Goal: Find contact information: Find contact information

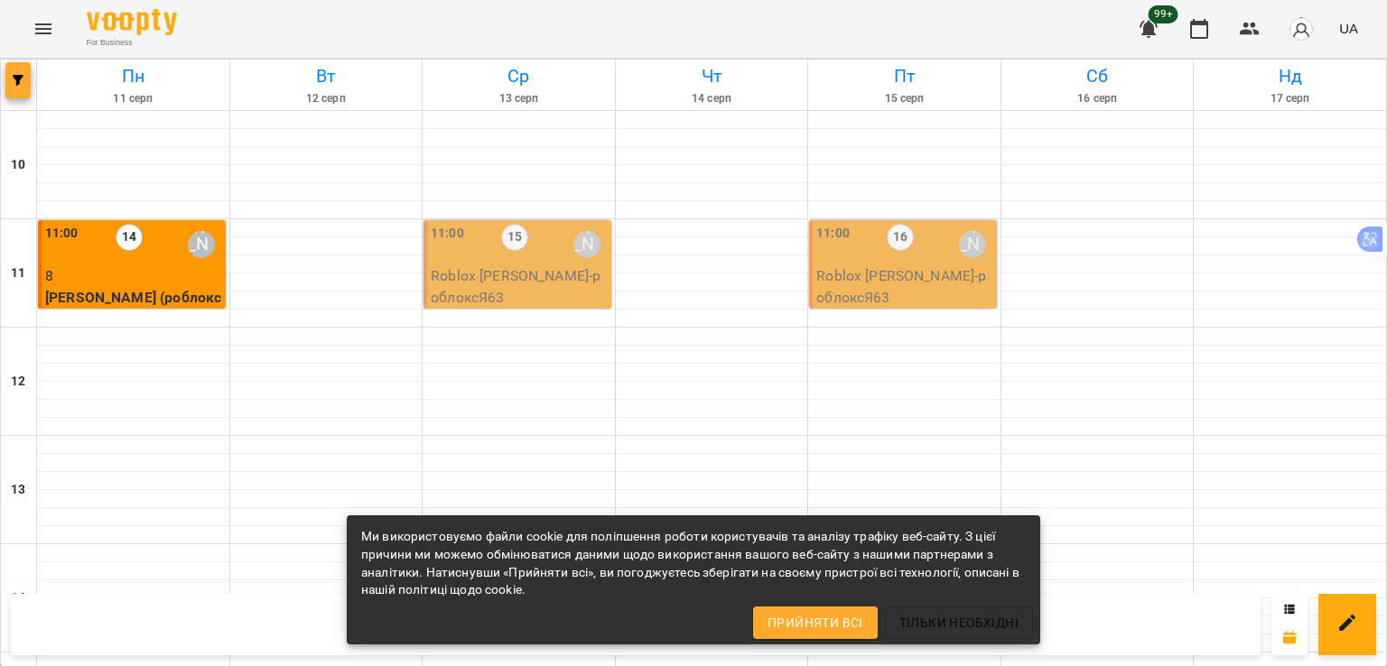
click at [22, 68] on button "button" at bounding box center [17, 80] width 25 height 36
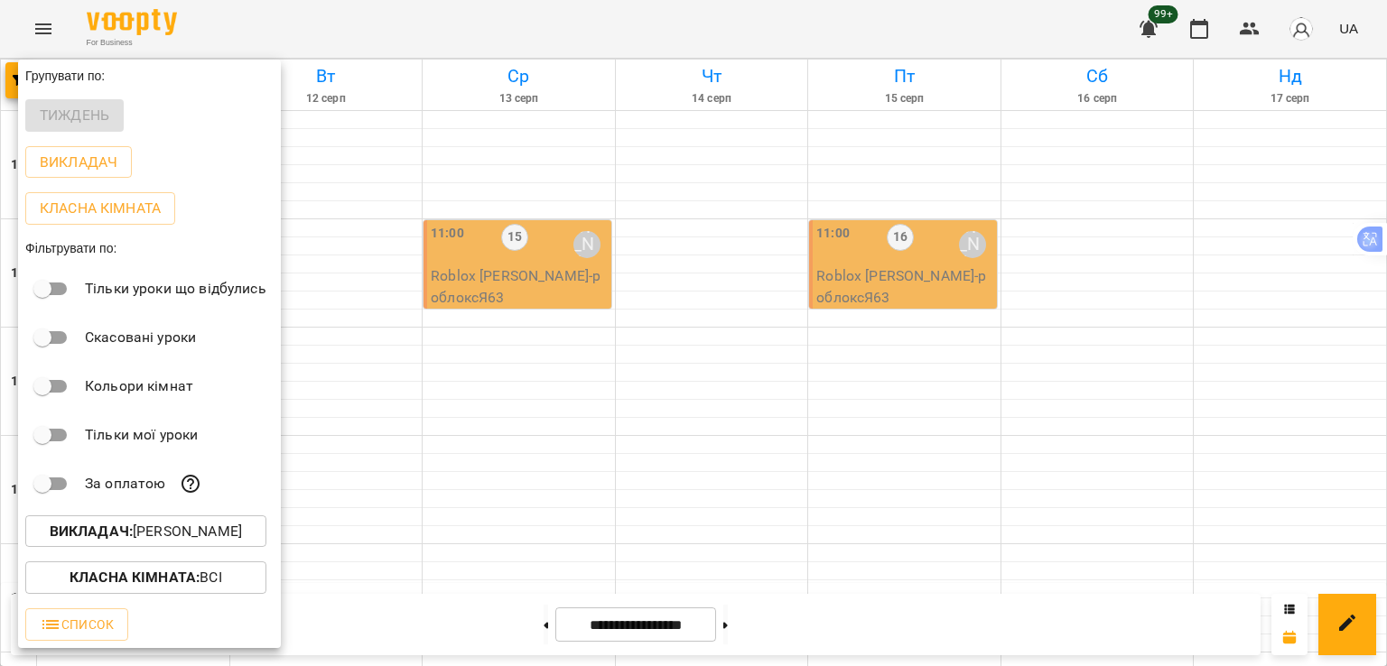
click at [139, 527] on p "Викладач : [PERSON_NAME]" at bounding box center [146, 532] width 192 height 22
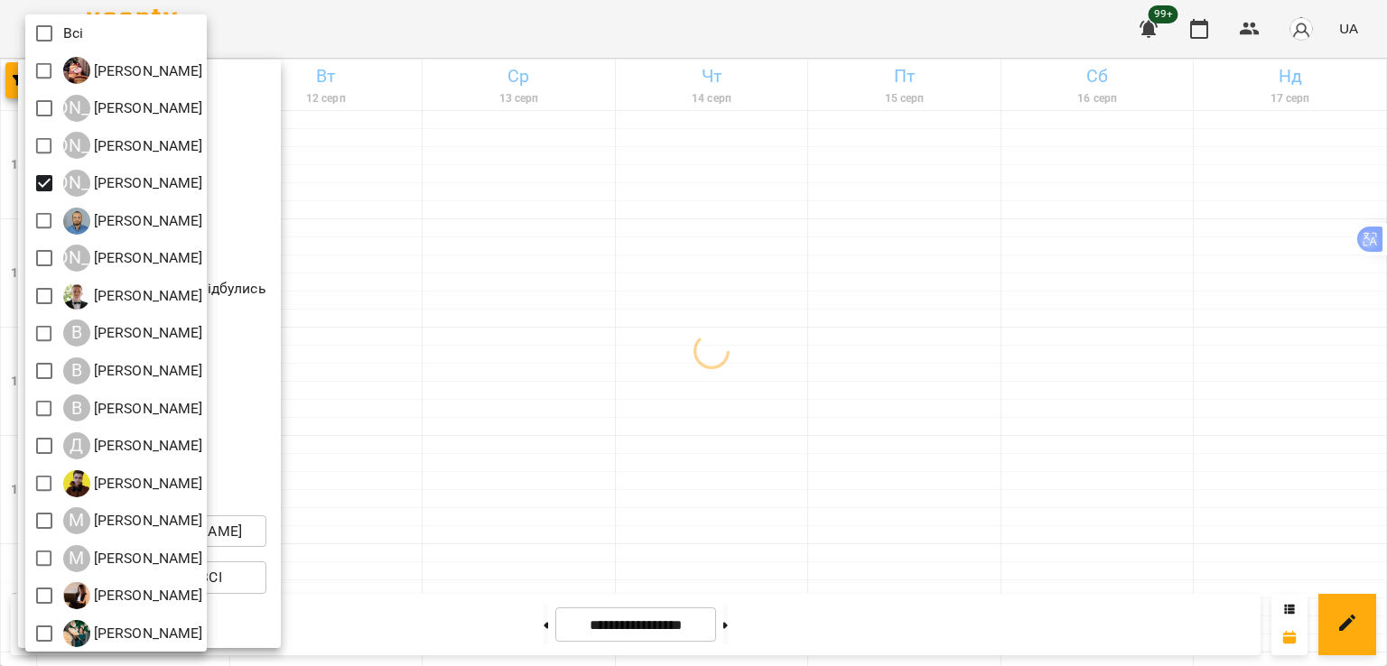
click at [486, 344] on div at bounding box center [693, 333] width 1387 height 666
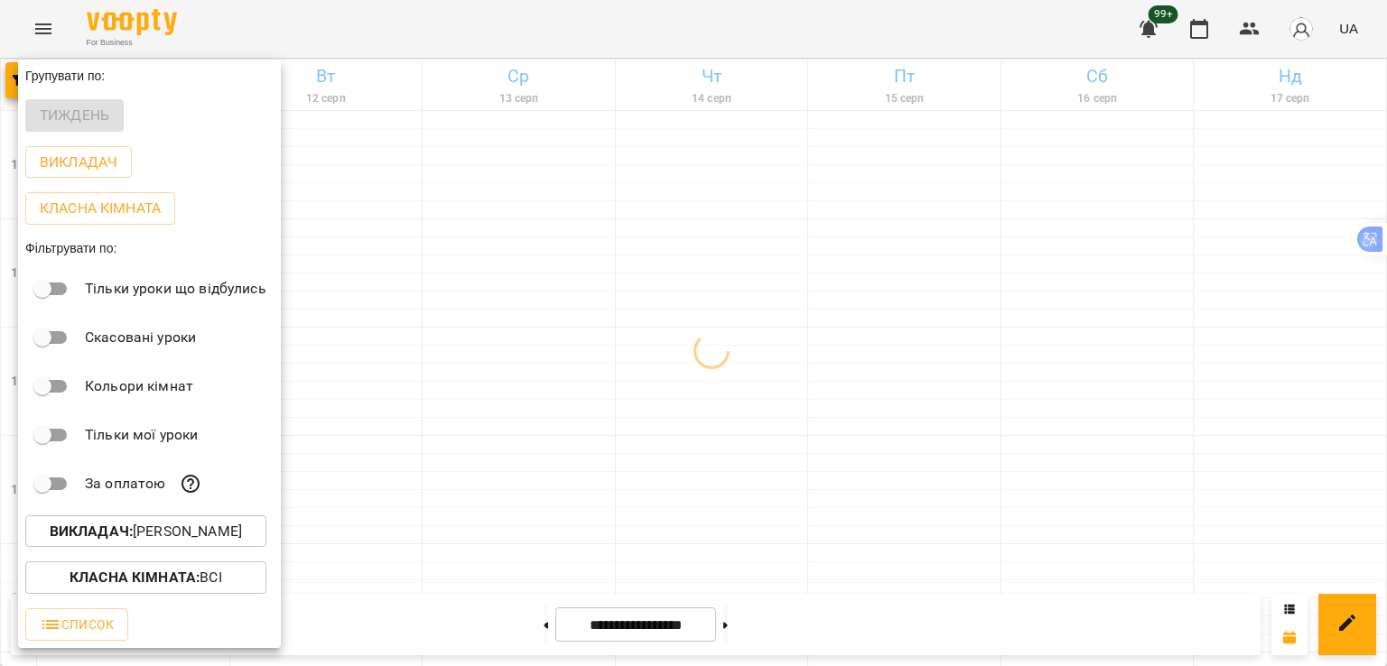
click at [497, 301] on div at bounding box center [693, 333] width 1387 height 666
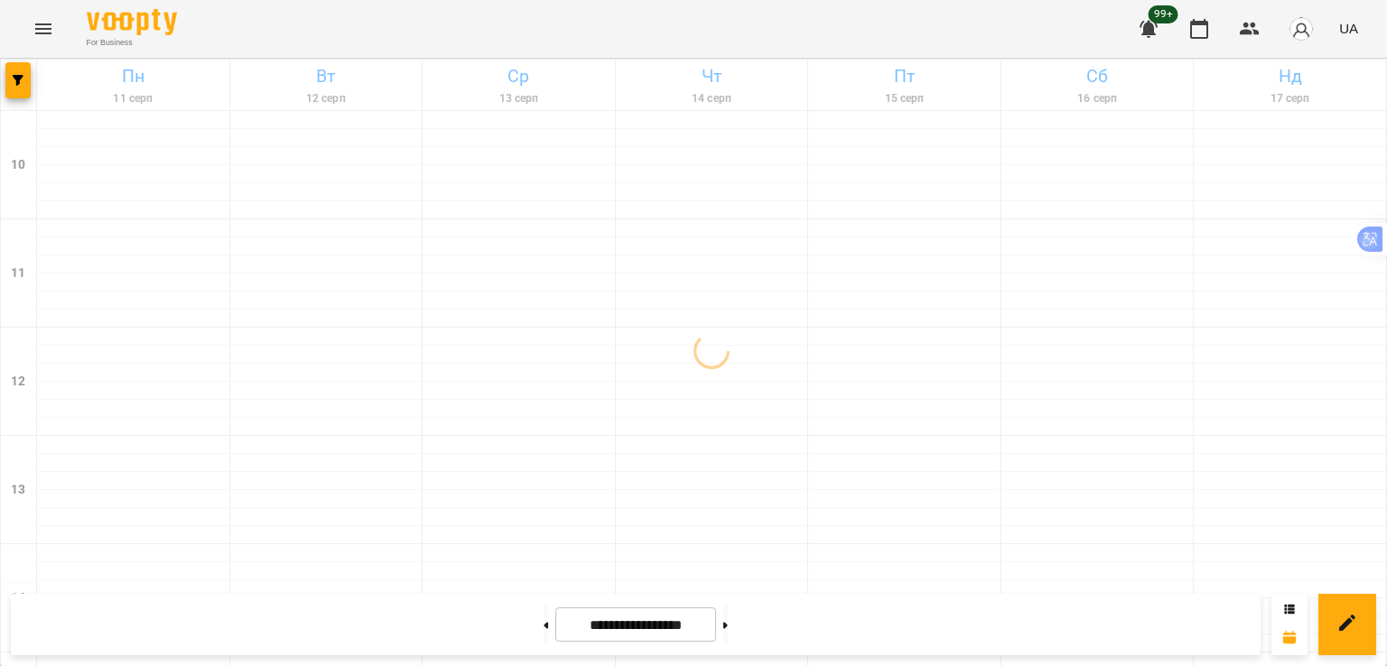
scroll to position [722, 0]
click at [22, 82] on icon "button" at bounding box center [18, 80] width 11 height 11
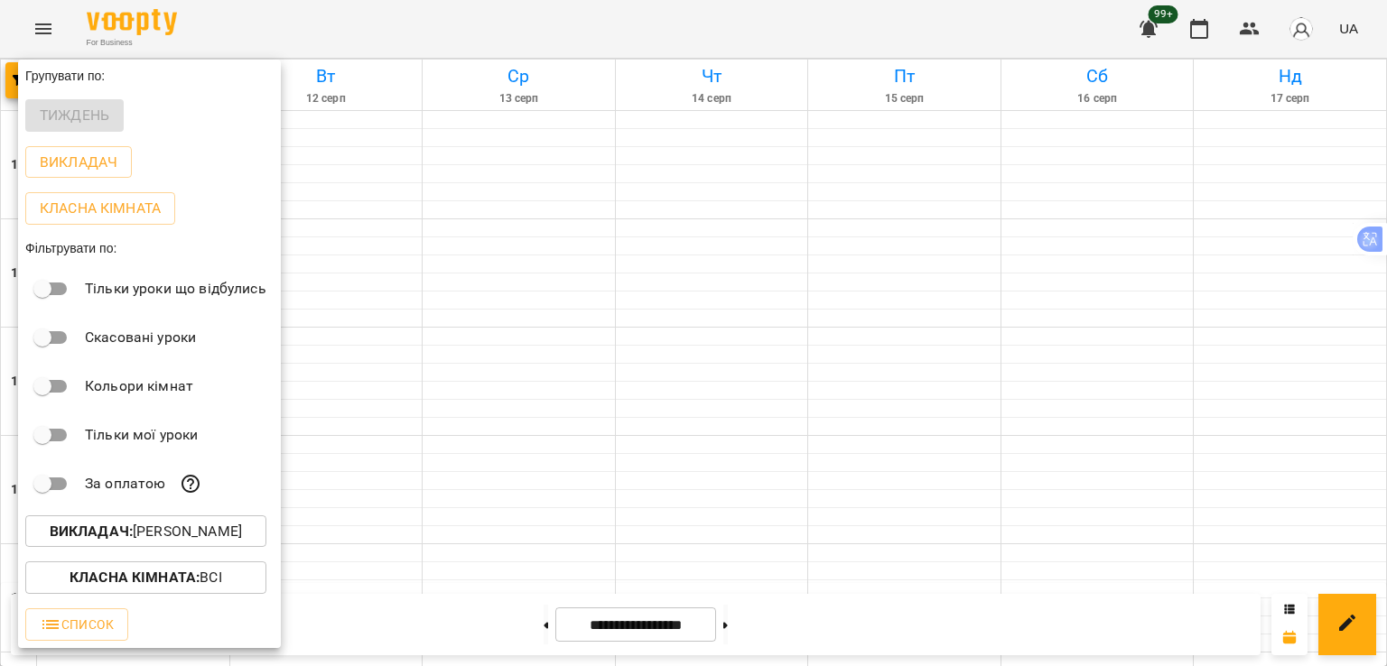
click at [122, 538] on b "Викладач :" at bounding box center [91, 531] width 83 height 17
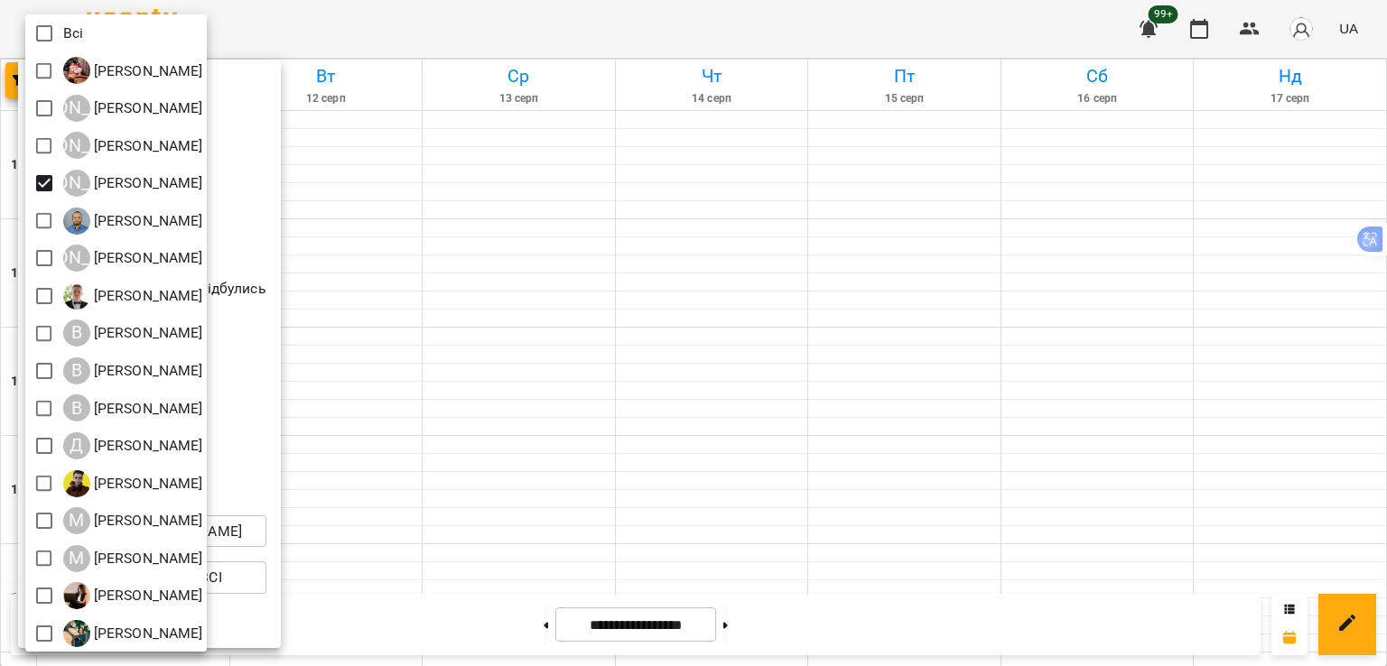
click at [38, 15] on span at bounding box center [44, 33] width 38 height 38
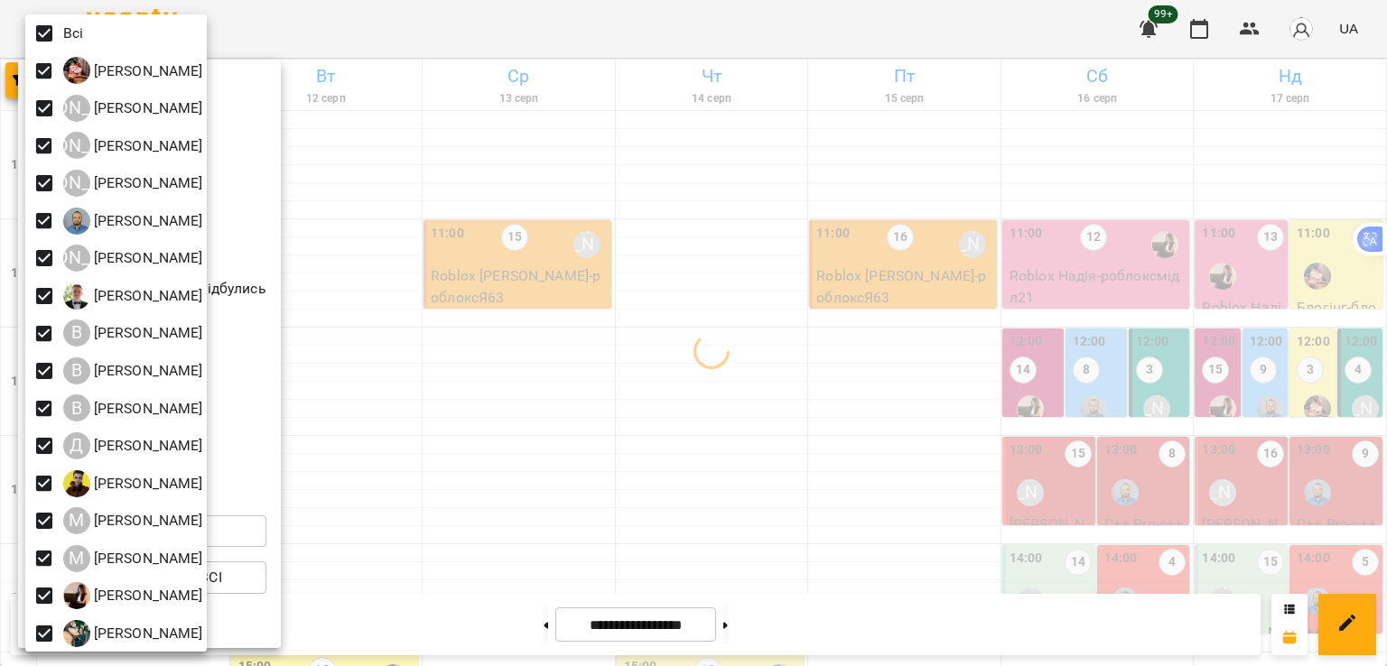
click at [38, 15] on span at bounding box center [44, 33] width 38 height 38
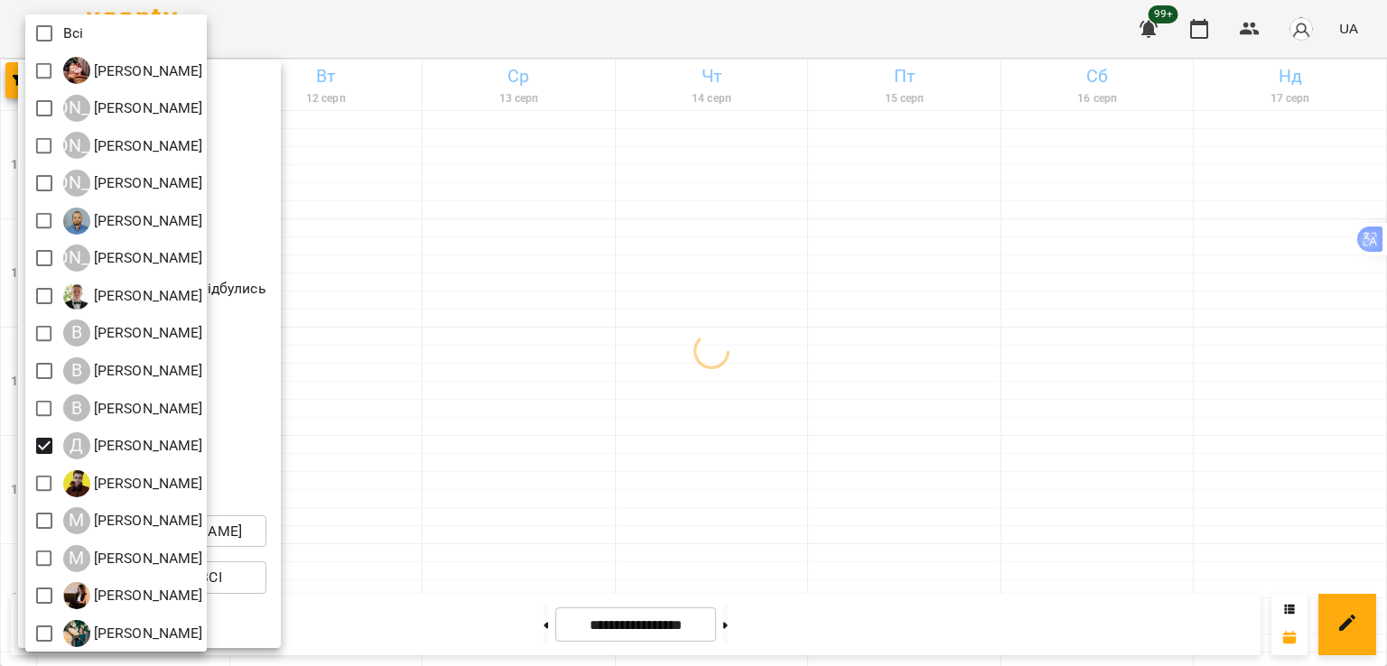
click at [412, 377] on div at bounding box center [693, 333] width 1387 height 666
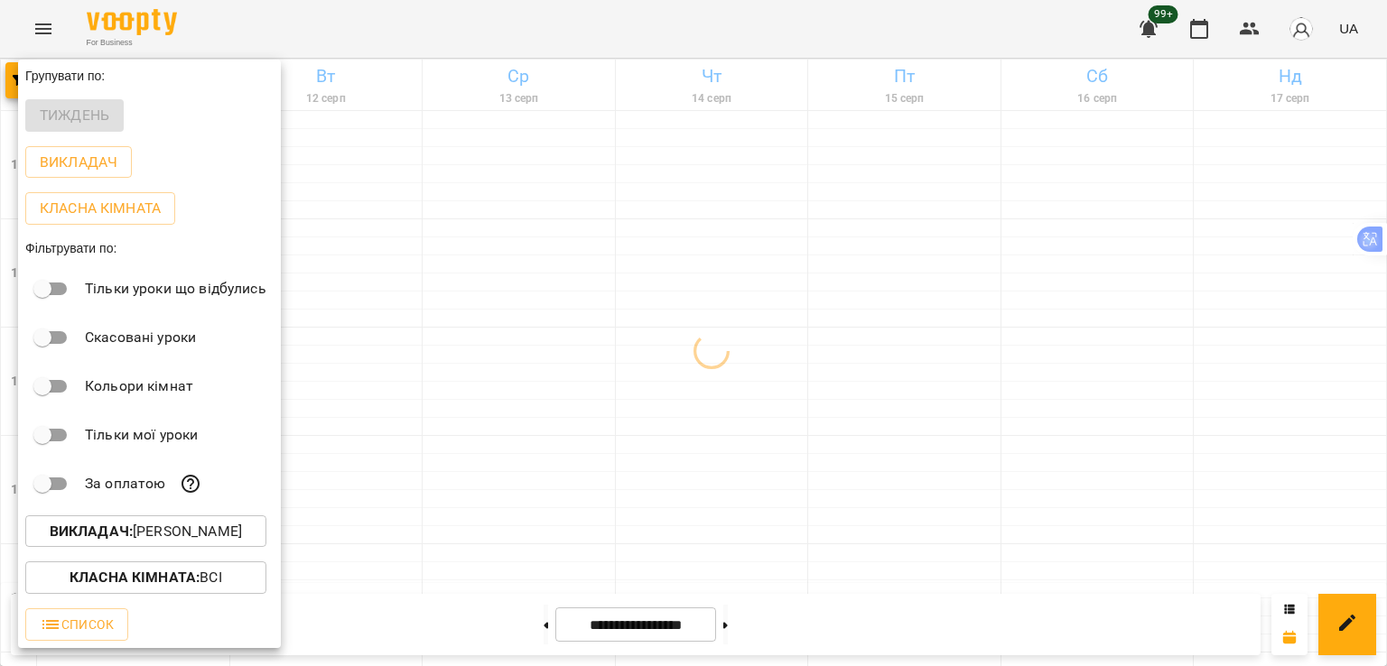
click at [412, 377] on div at bounding box center [693, 333] width 1387 height 666
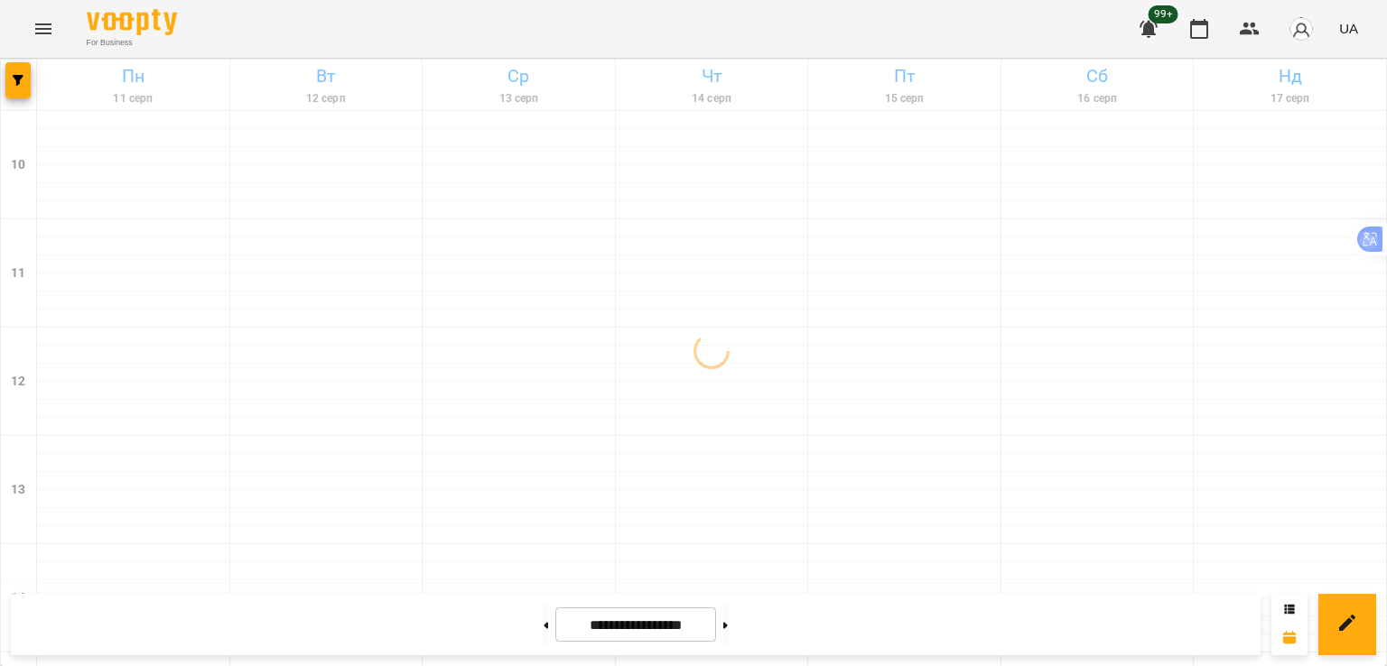
scroll to position [903, 0]
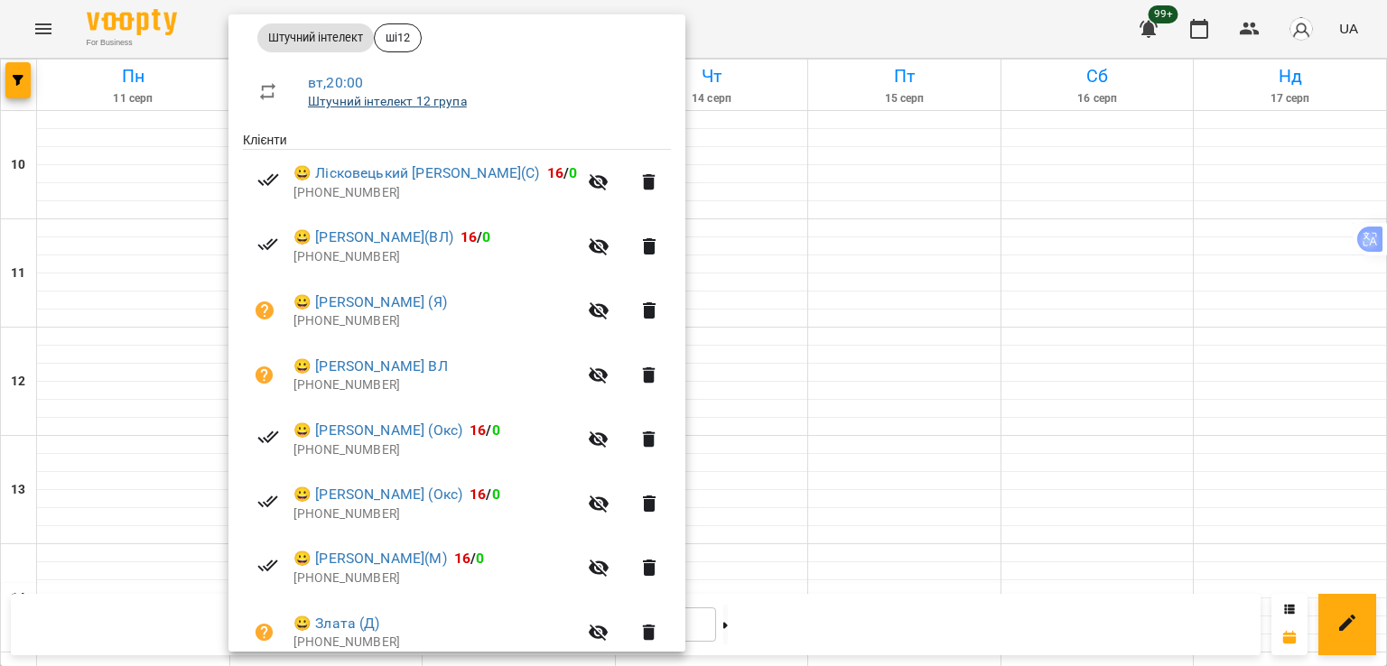
scroll to position [347, 0]
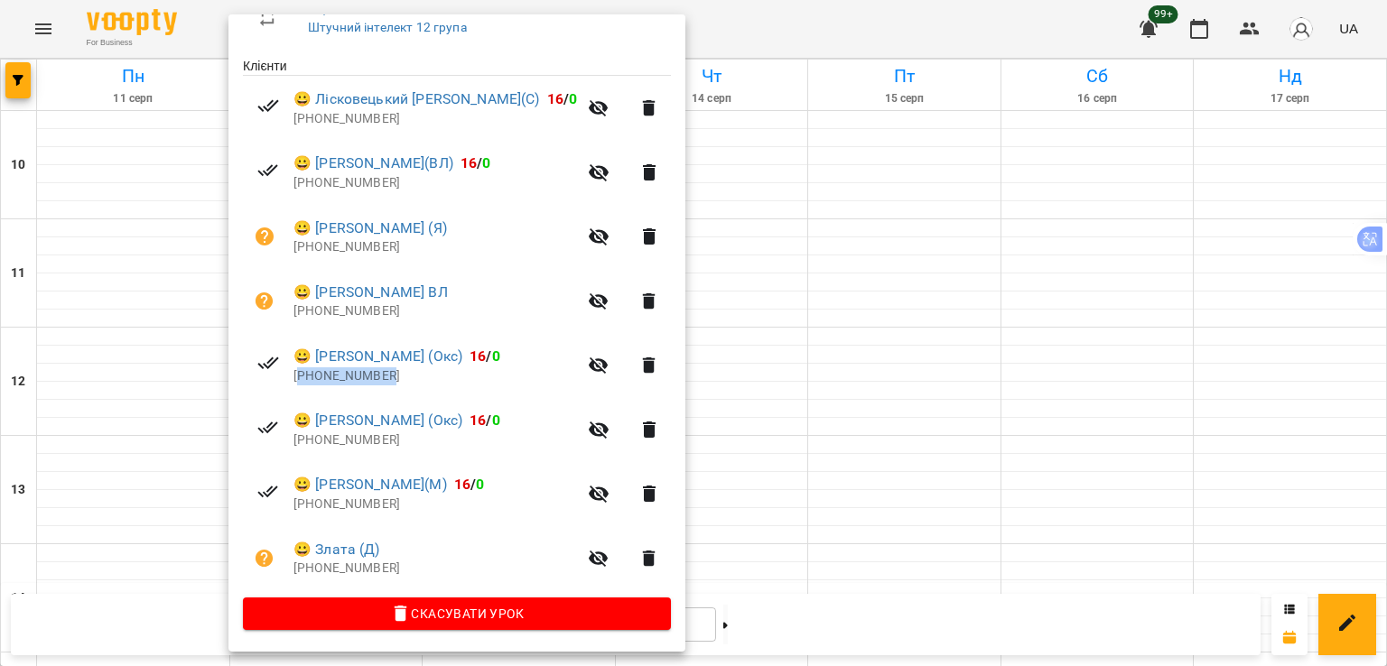
drag, startPoint x: 419, startPoint y: 375, endPoint x: 298, endPoint y: 378, distance: 121.1
click at [298, 378] on p "[PHONE_NUMBER]" at bounding box center [435, 377] width 284 height 18
copy p "380665922511"
click at [11, 83] on div at bounding box center [693, 333] width 1387 height 666
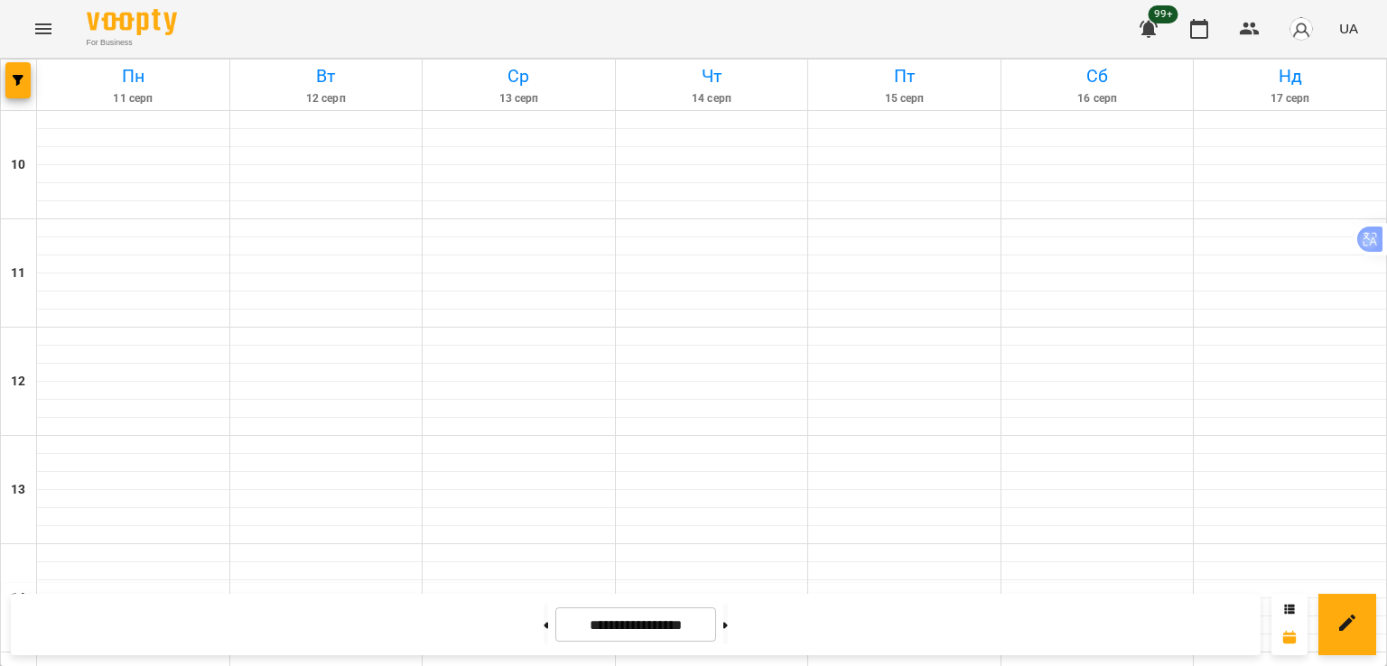
click at [11, 84] on span "button" at bounding box center [17, 80] width 25 height 11
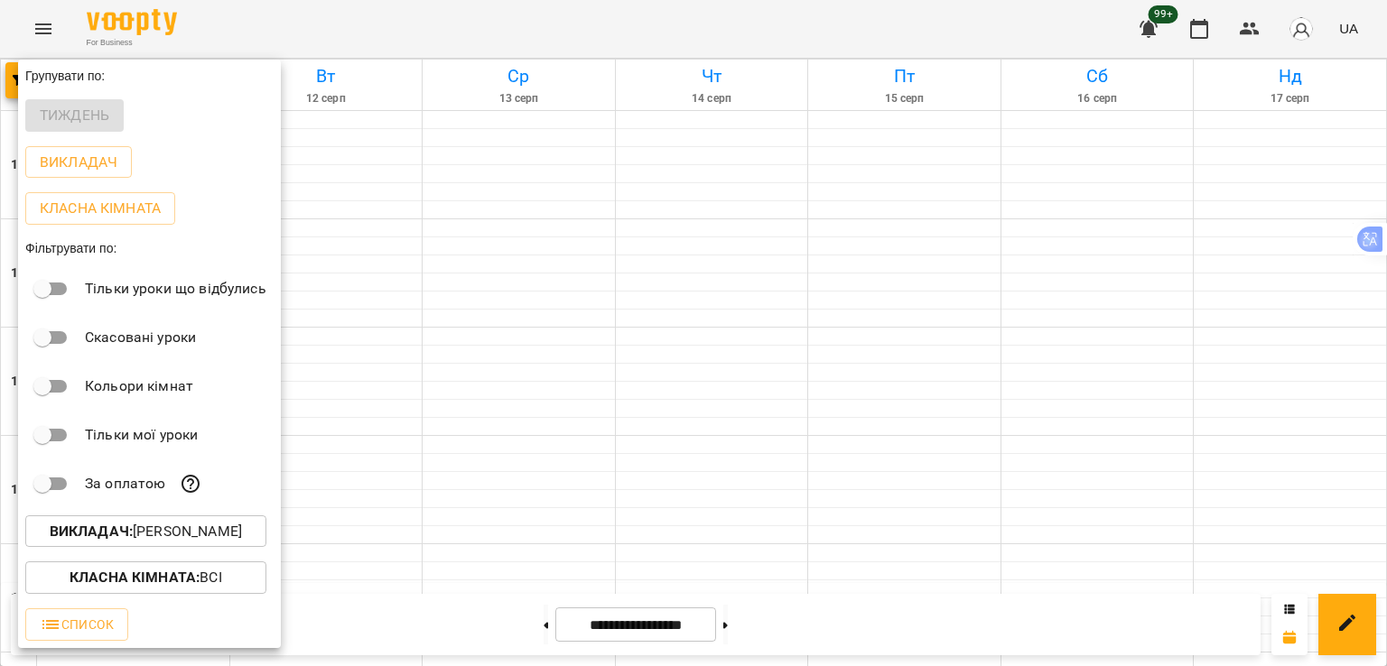
click at [122, 539] on b "Викладач :" at bounding box center [91, 531] width 83 height 17
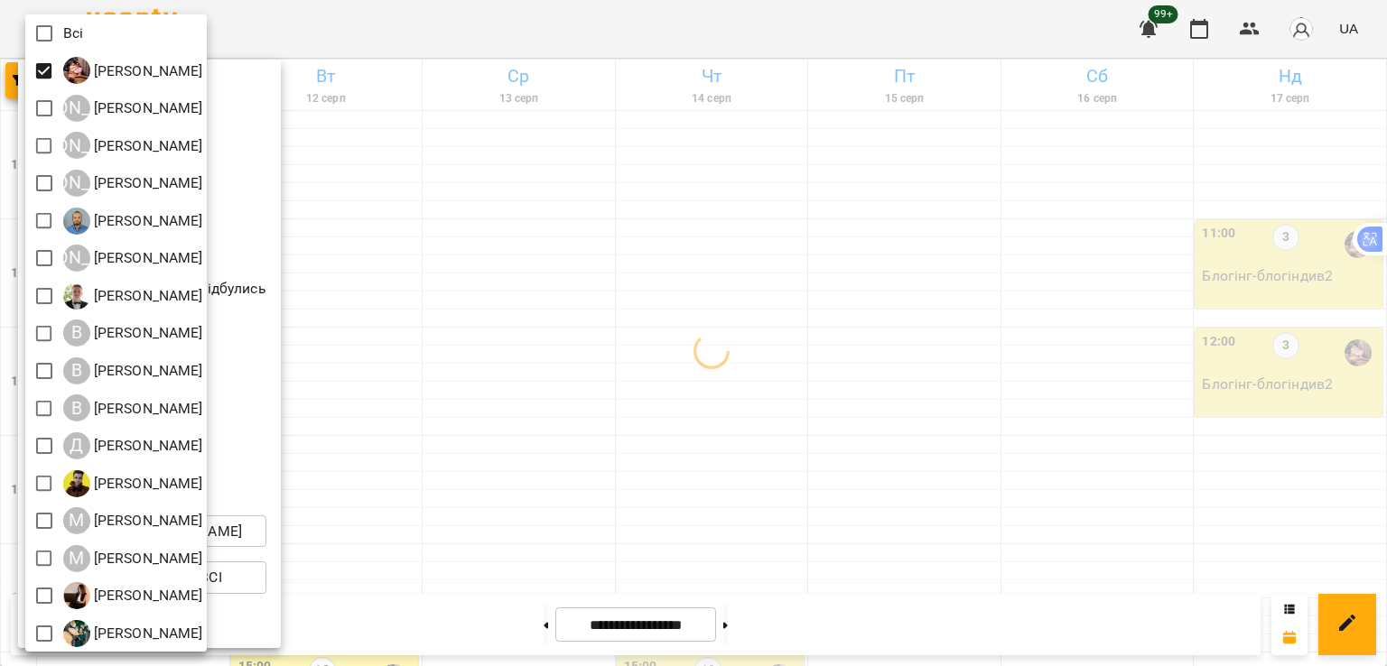
click at [493, 427] on div at bounding box center [693, 333] width 1387 height 666
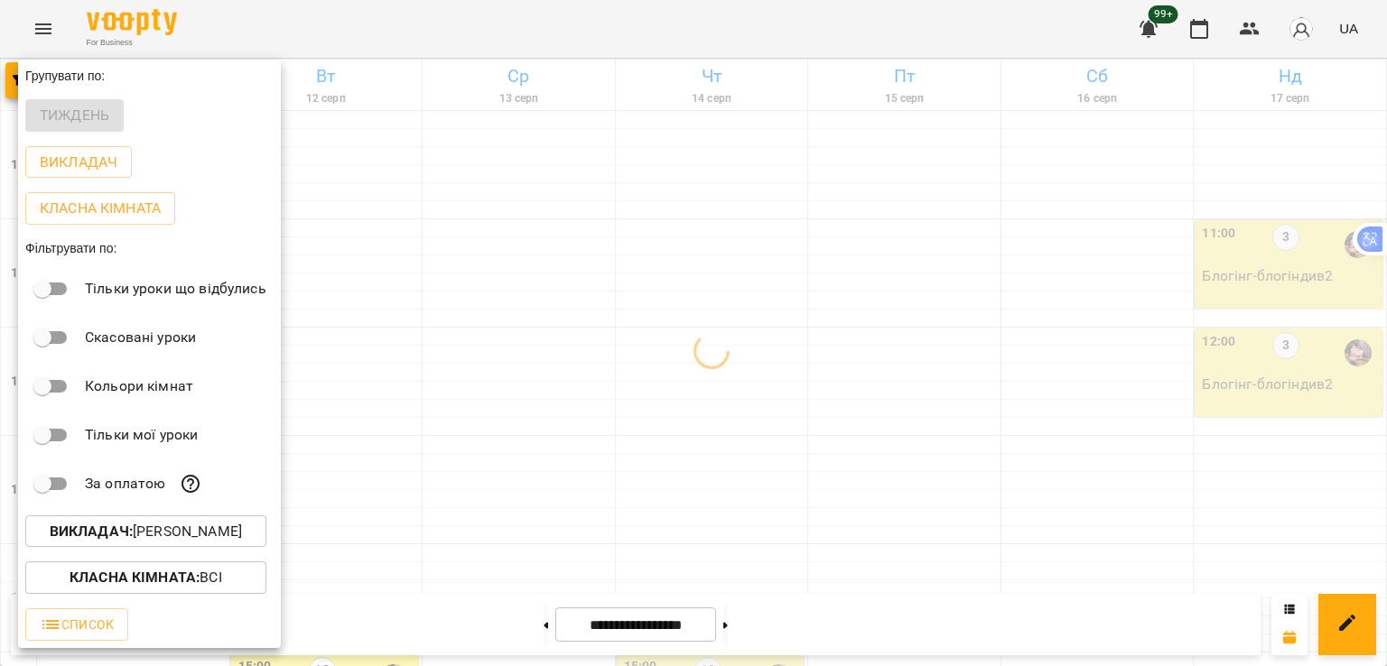
click at [495, 427] on div at bounding box center [693, 333] width 1387 height 666
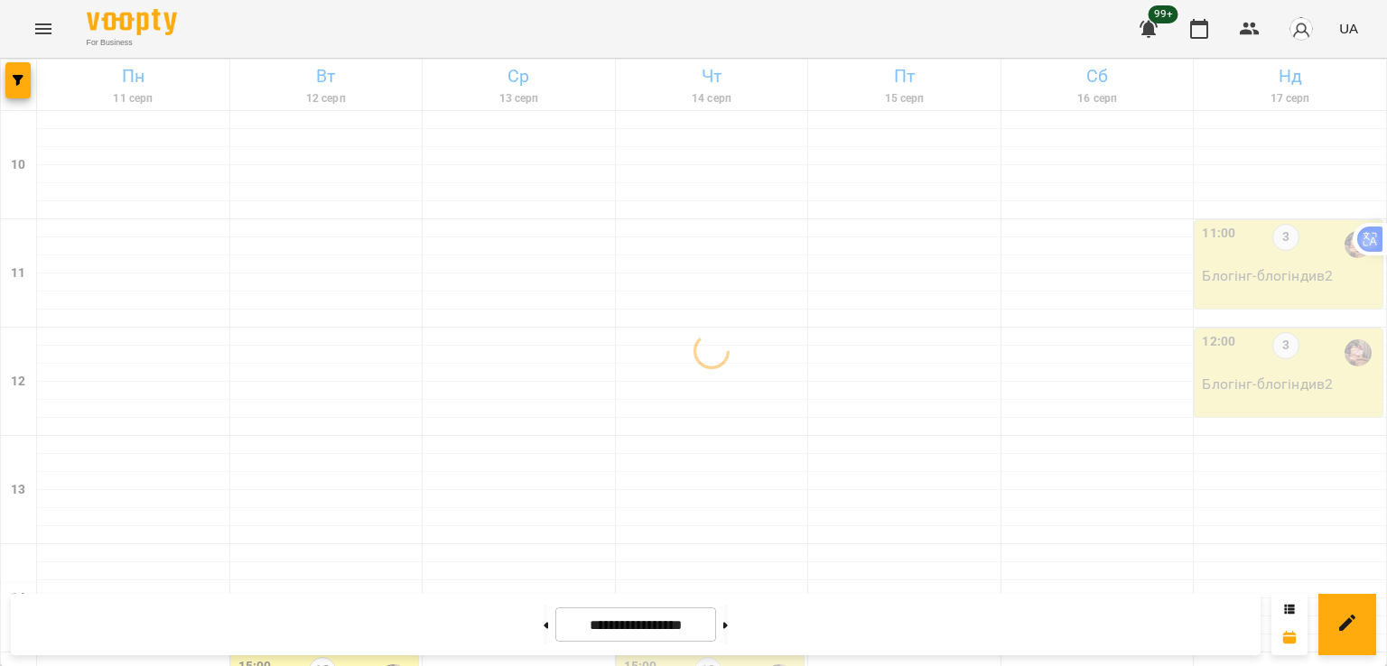
scroll to position [451, 0]
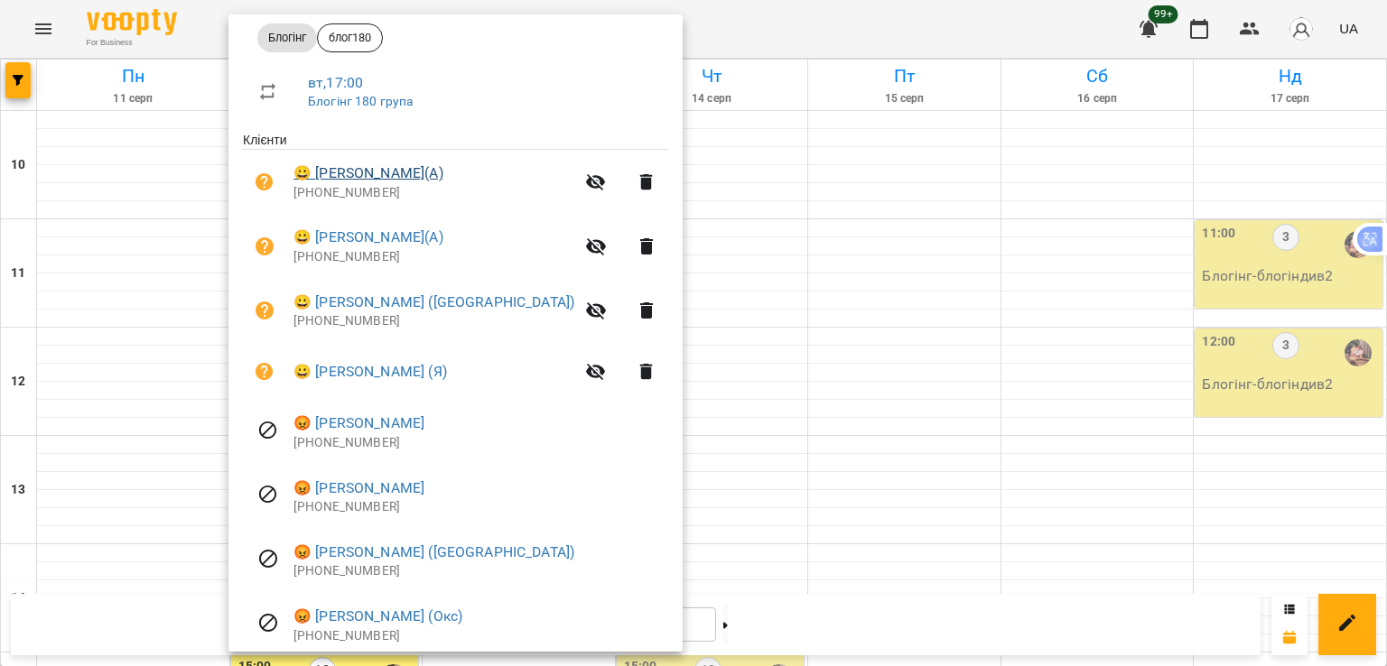
scroll to position [361, 0]
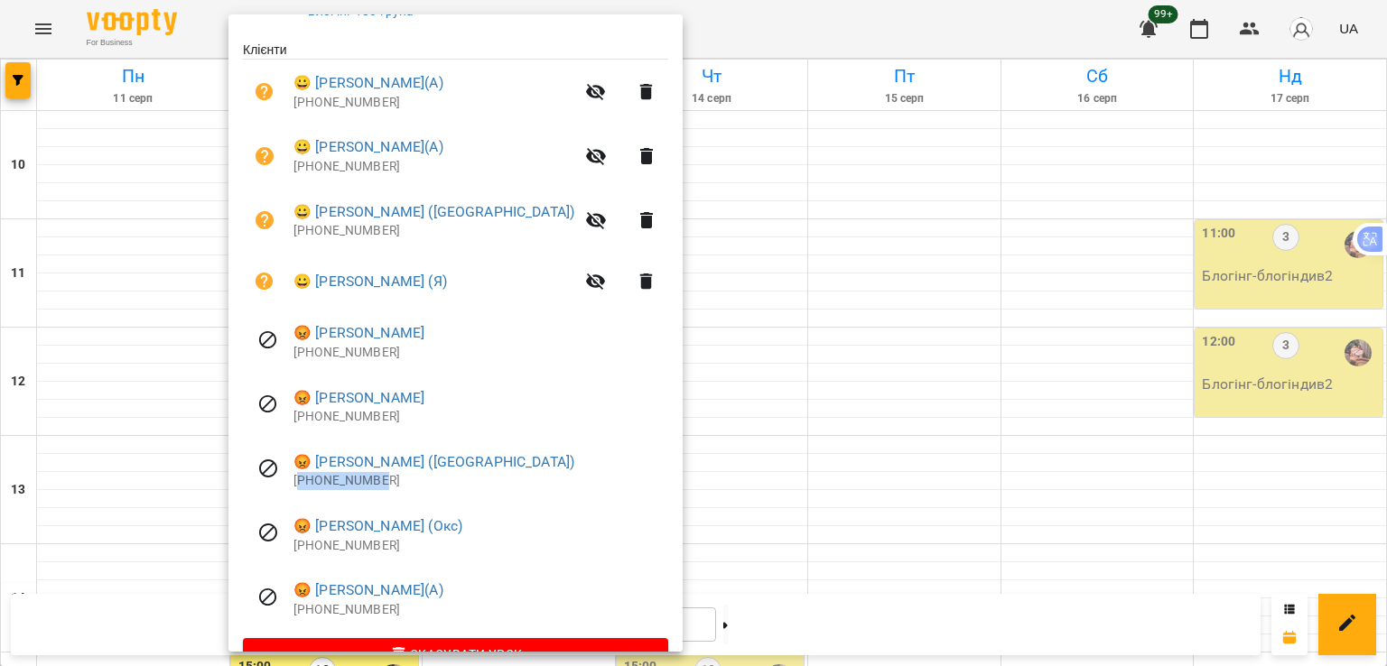
drag, startPoint x: 384, startPoint y: 482, endPoint x: 299, endPoint y: 496, distance: 86.0
click at [299, 496] on li "😡 [PERSON_NAME] (Окс) [PHONE_NUMBER]" at bounding box center [455, 471] width 425 height 64
copy p "34607253081"
drag, startPoint x: 309, startPoint y: 544, endPoint x: 300, endPoint y: 544, distance: 9.1
click at [300, 544] on p "[PHONE_NUMBER]" at bounding box center [480, 546] width 375 height 18
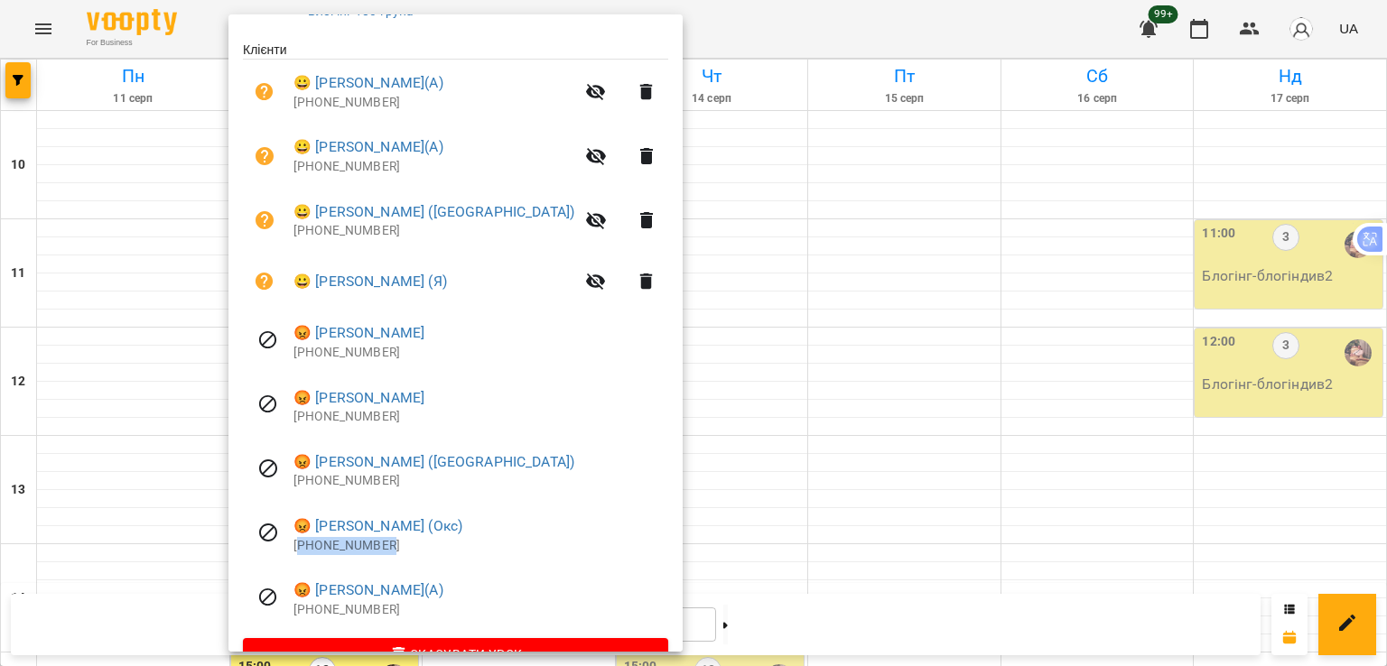
copy p "380674549865"
drag, startPoint x: 405, startPoint y: 233, endPoint x: 302, endPoint y: 246, distance: 104.6
click at [302, 246] on li "😀 [PERSON_NAME] (Окс) [PHONE_NUMBER]" at bounding box center [455, 221] width 425 height 64
copy p "380677717616"
click at [901, 529] on div at bounding box center [693, 333] width 1387 height 666
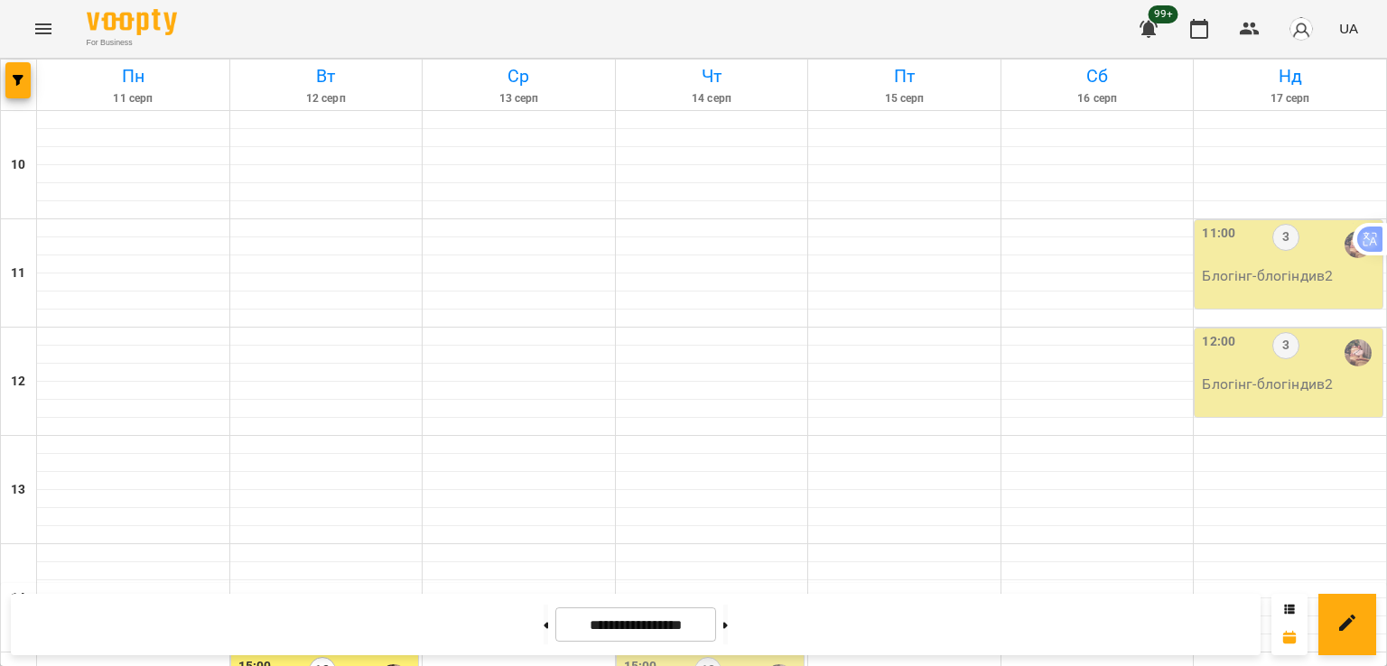
scroll to position [632, 0]
click at [544, 630] on button at bounding box center [546, 625] width 5 height 40
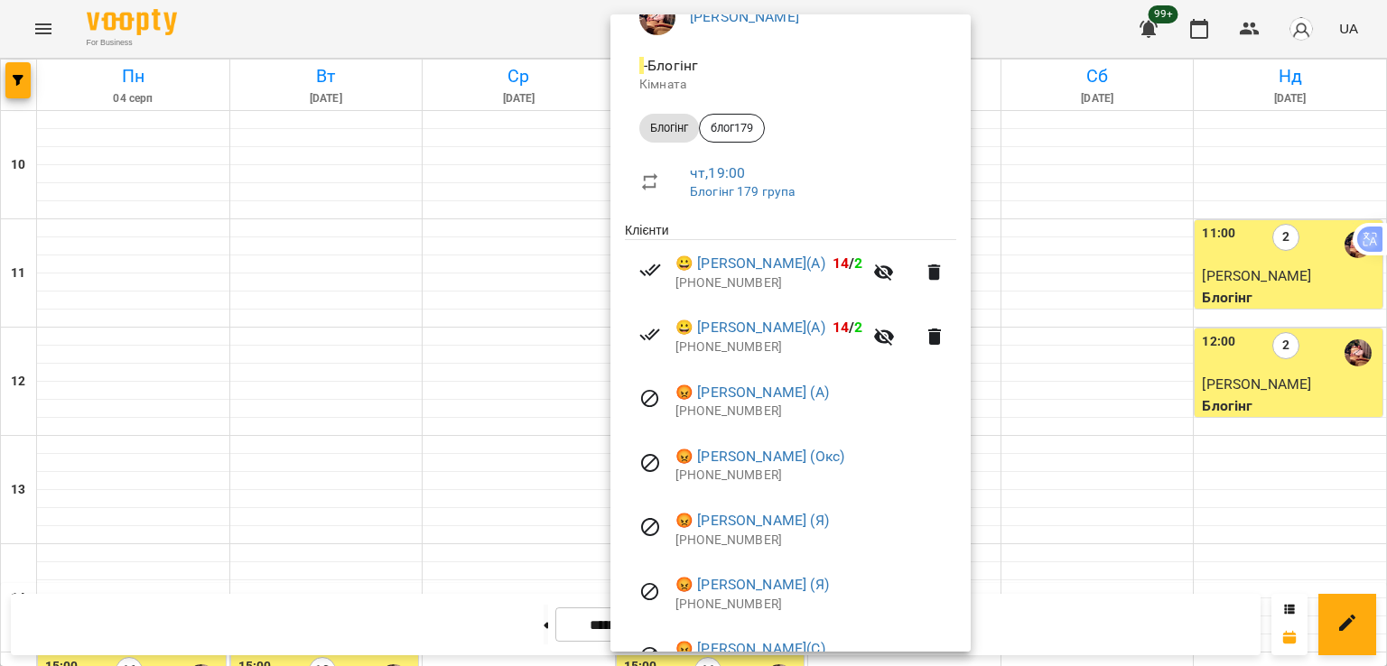
scroll to position [271, 0]
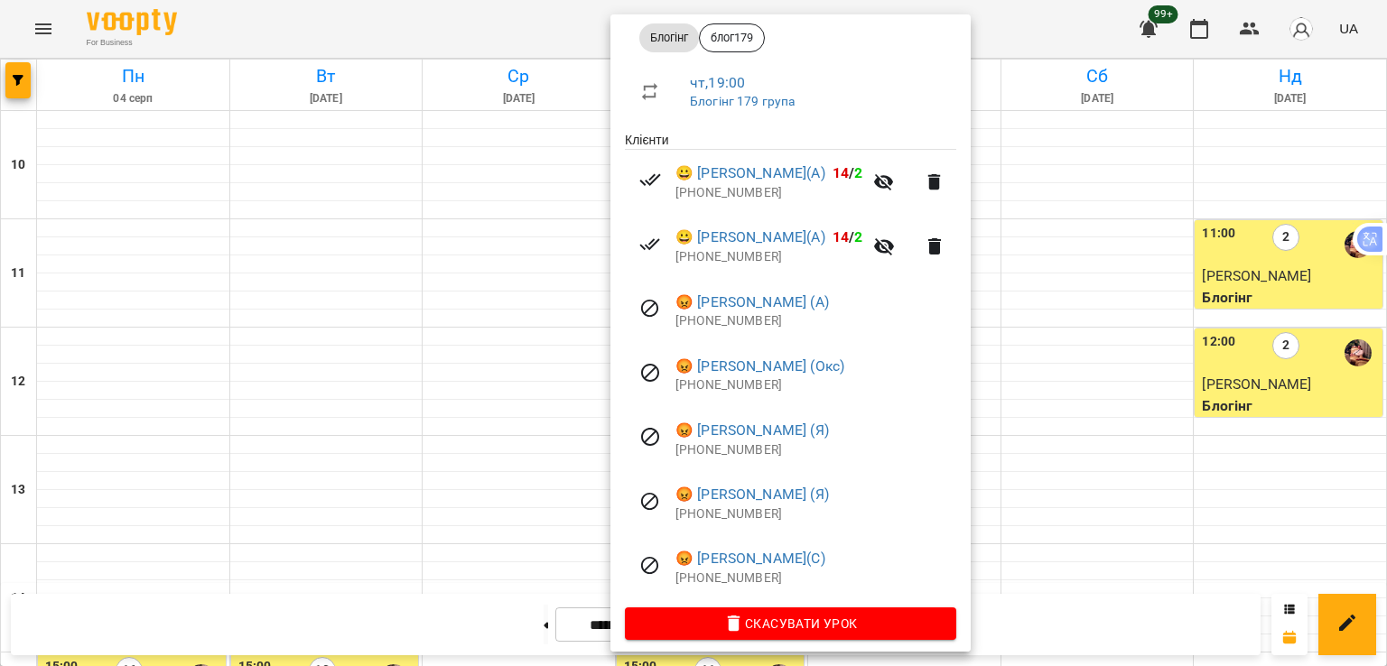
click at [14, 79] on div at bounding box center [693, 333] width 1387 height 666
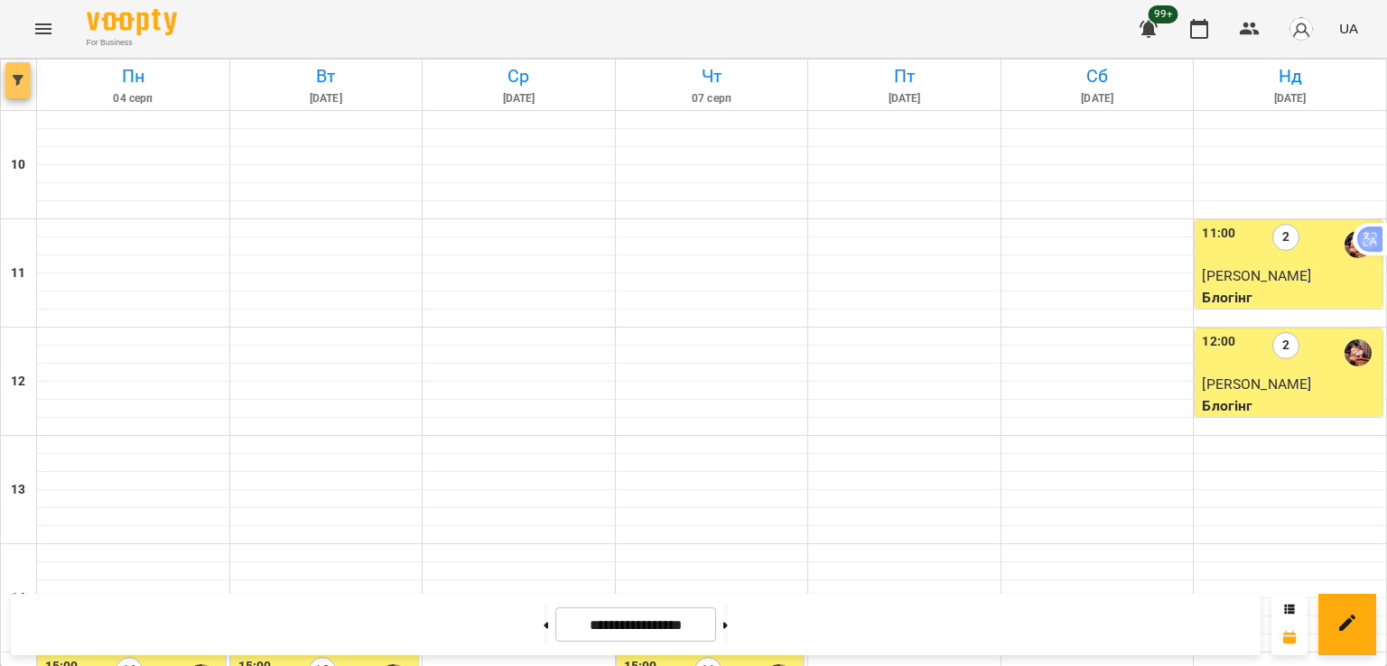
click at [14, 79] on icon "button" at bounding box center [18, 80] width 11 height 11
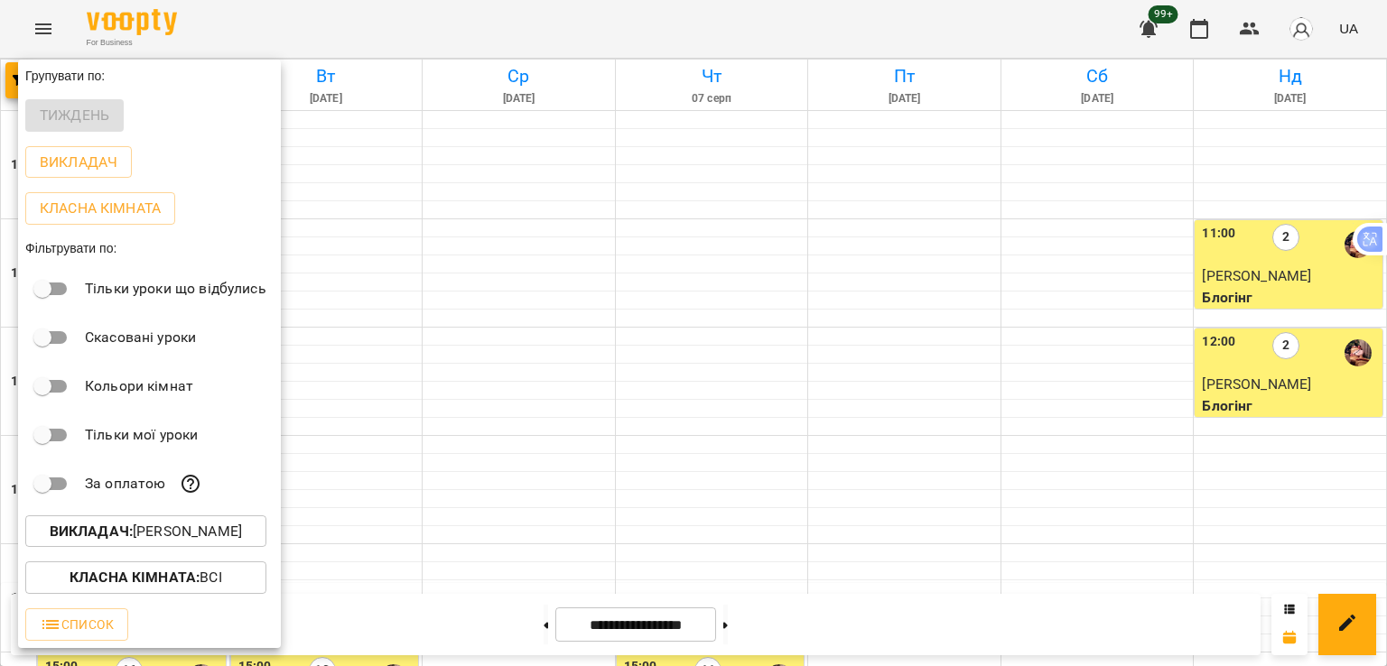
click at [131, 539] on b "Викладач :" at bounding box center [91, 531] width 83 height 17
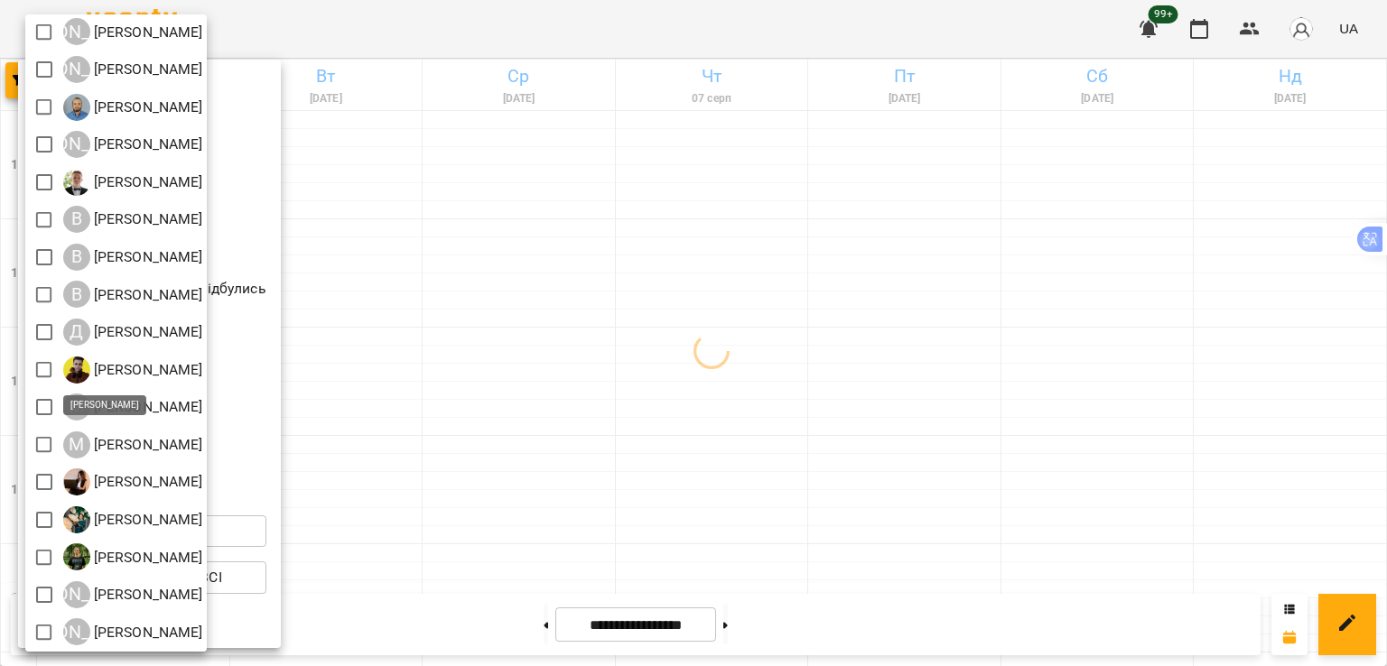
scroll to position [116, 0]
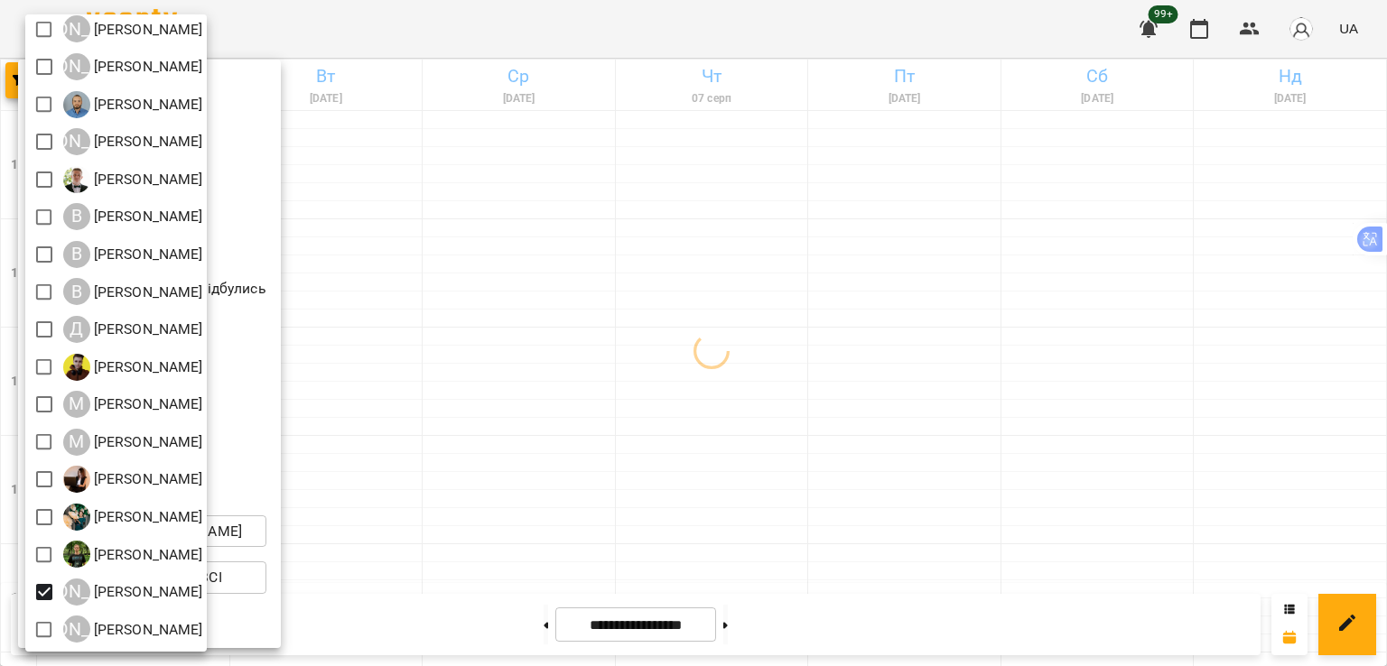
click at [582, 191] on div at bounding box center [693, 333] width 1387 height 666
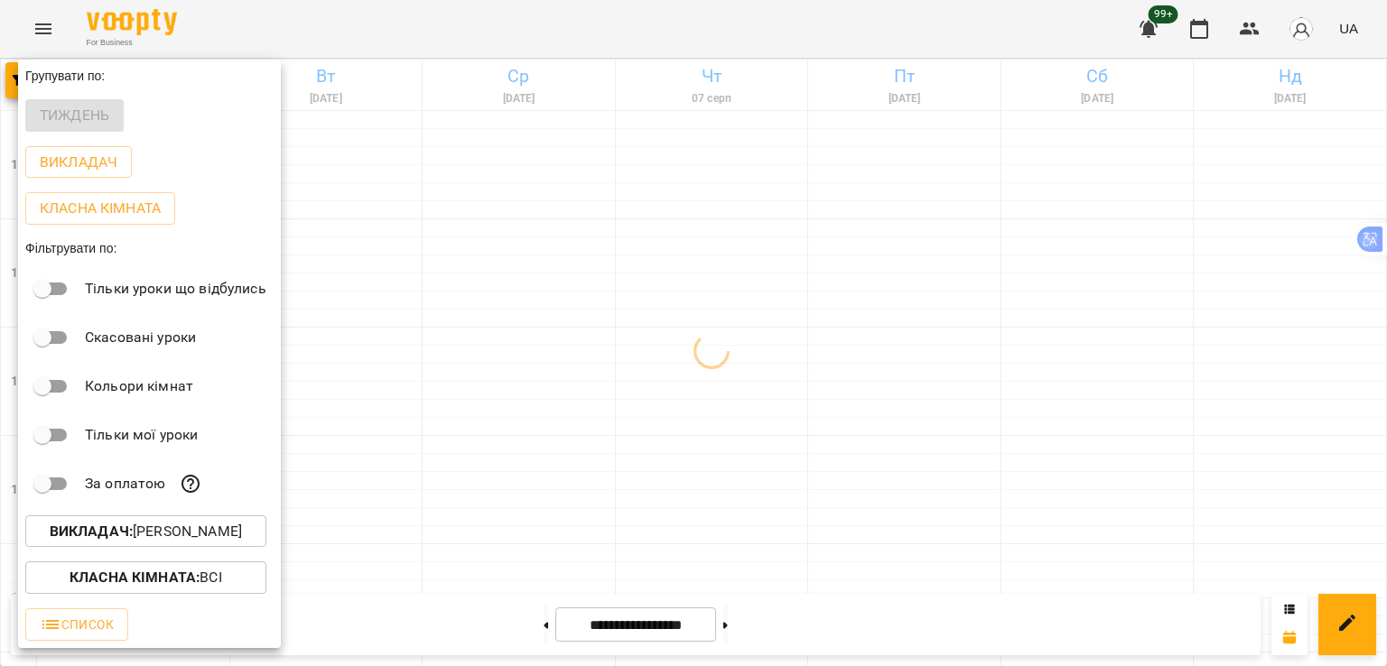
click at [635, 199] on div at bounding box center [693, 333] width 1387 height 666
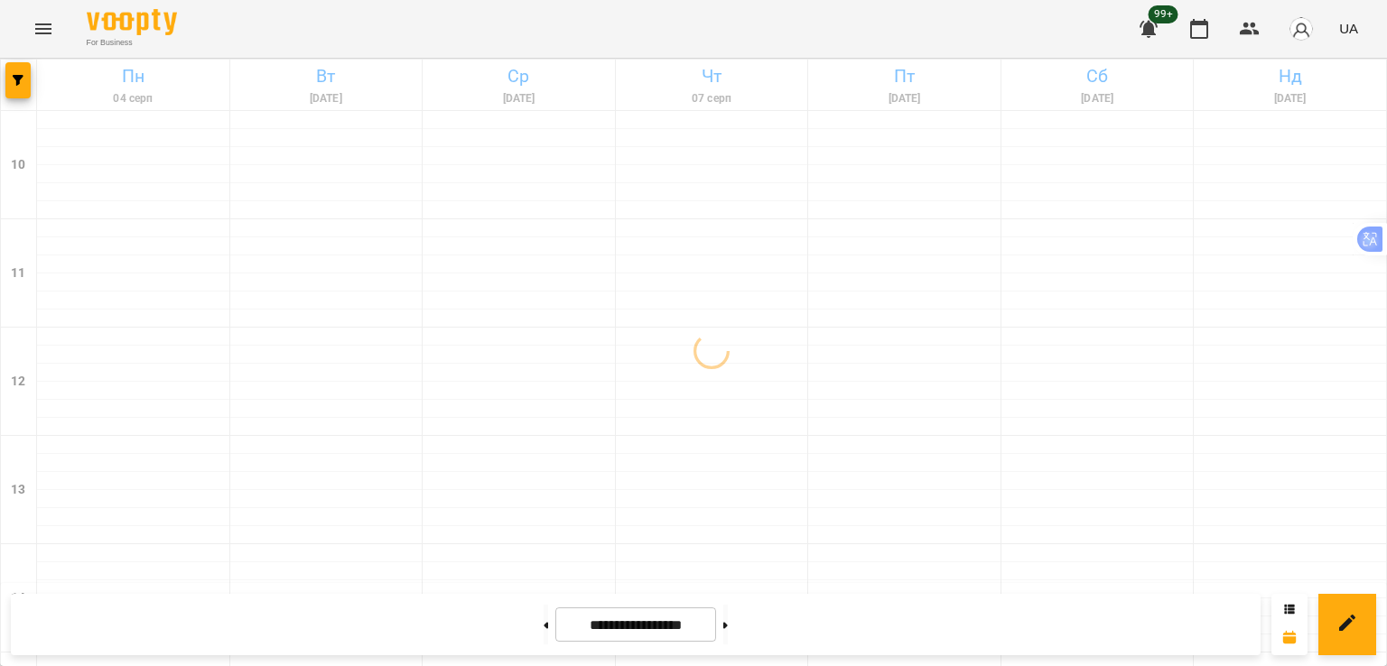
scroll to position [722, 0]
click at [728, 626] on button at bounding box center [725, 625] width 5 height 40
click at [544, 622] on button at bounding box center [546, 625] width 5 height 40
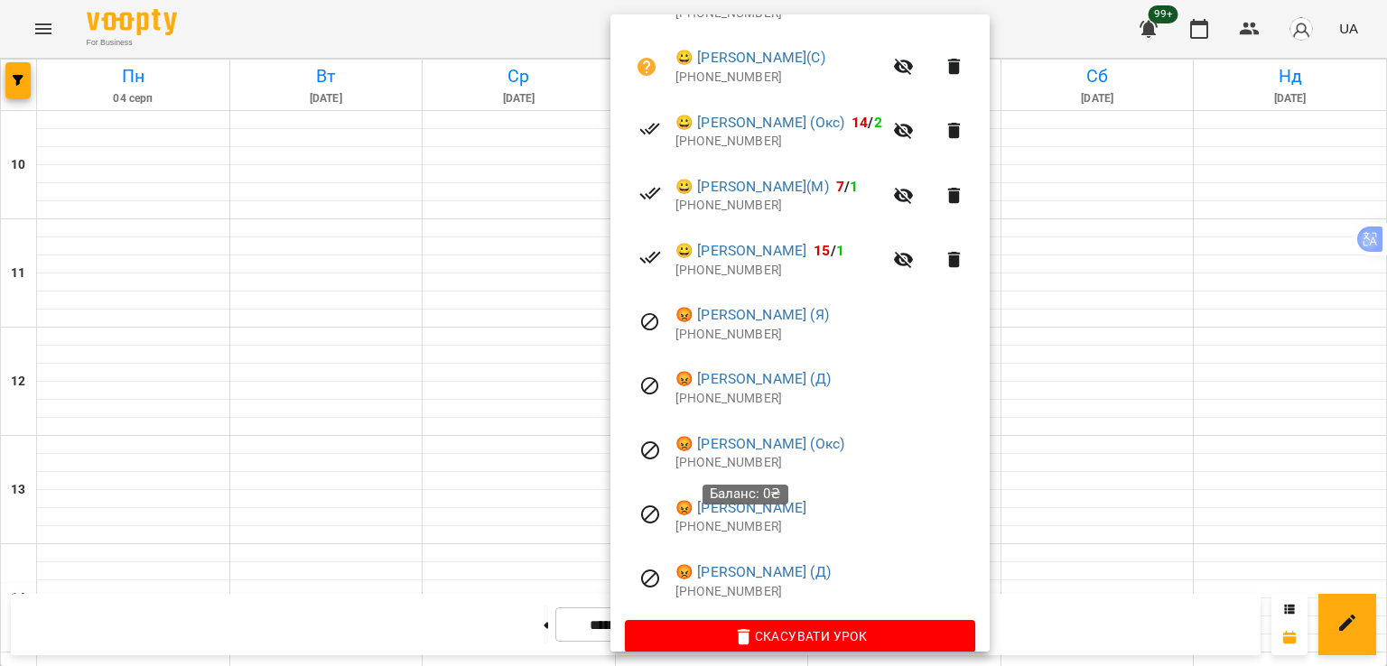
scroll to position [451, 0]
drag, startPoint x: 777, startPoint y: 144, endPoint x: 681, endPoint y: 150, distance: 95.9
click at [681, 150] on p "[PHONE_NUMBER]" at bounding box center [778, 141] width 207 height 18
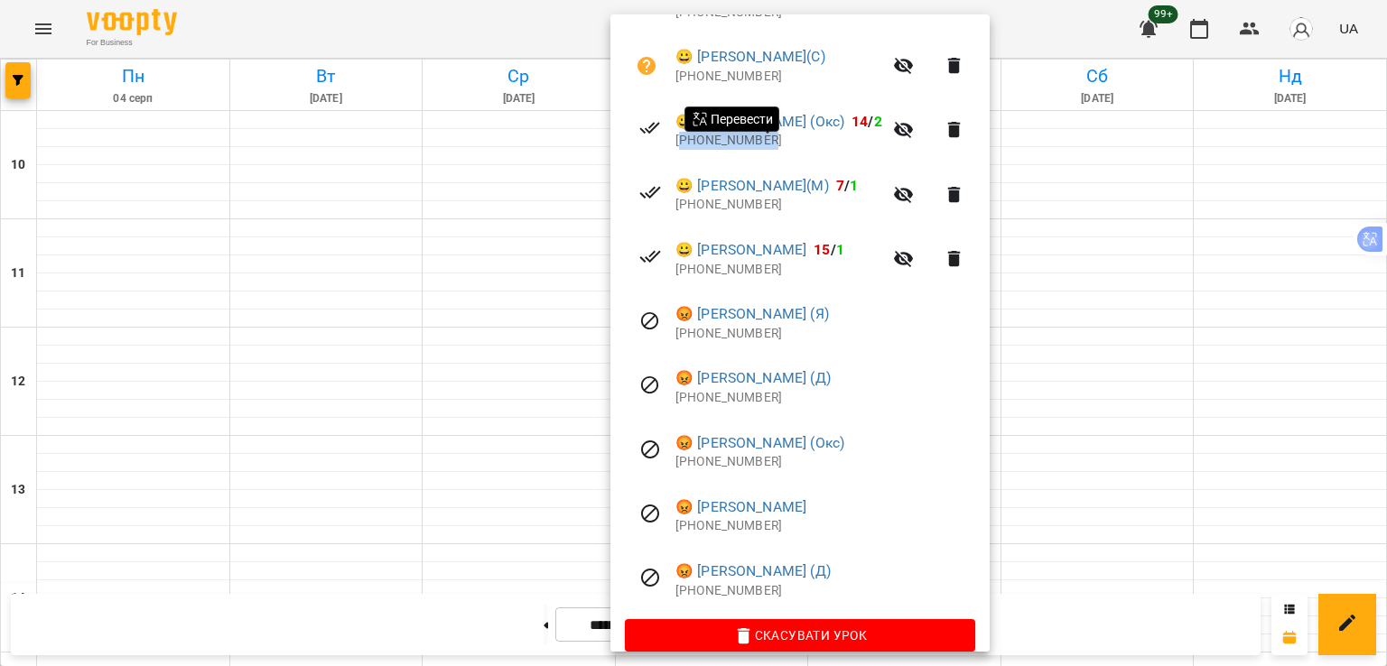
copy p "380932175886"
click at [505, 326] on div at bounding box center [693, 333] width 1387 height 666
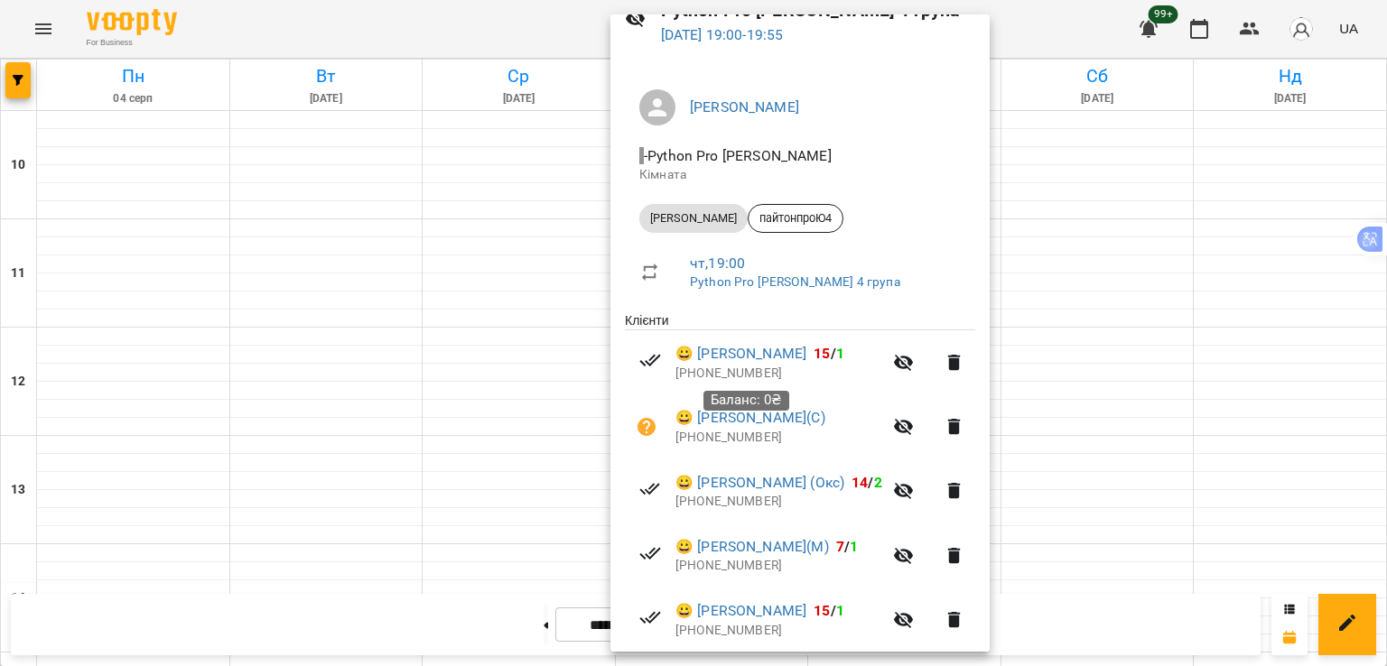
scroll to position [0, 0]
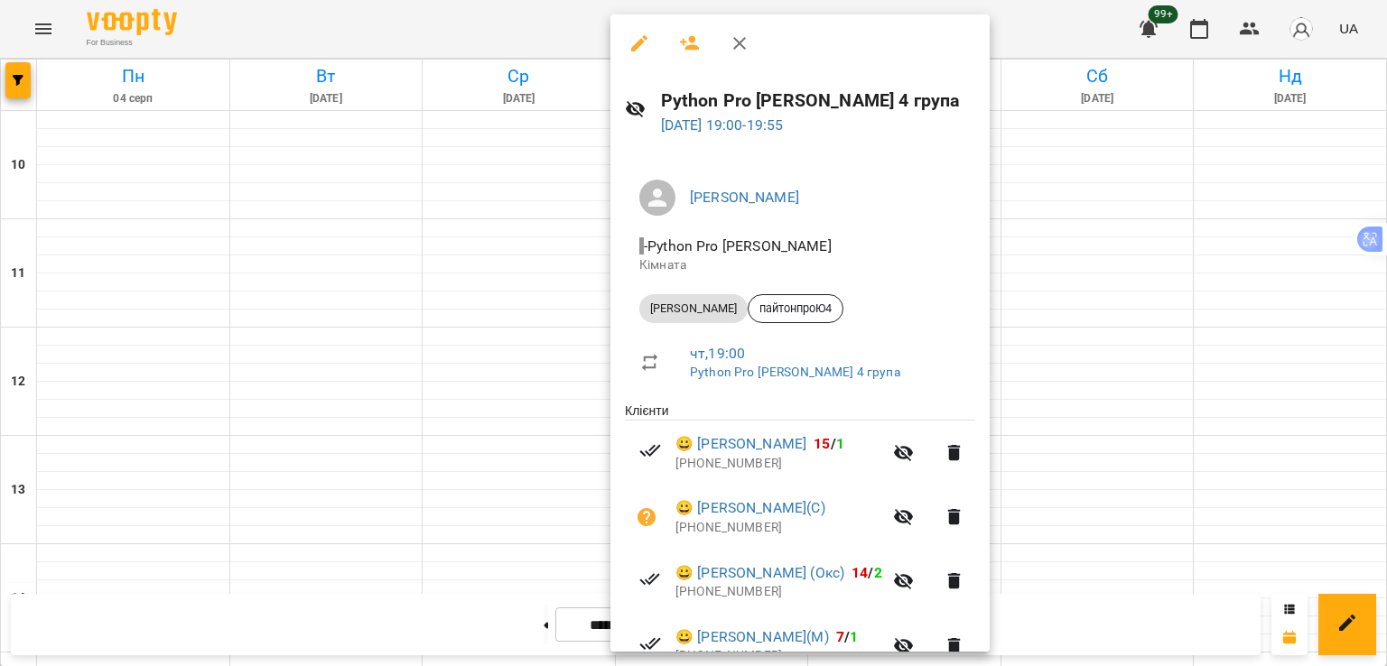
click at [563, 326] on div at bounding box center [693, 333] width 1387 height 666
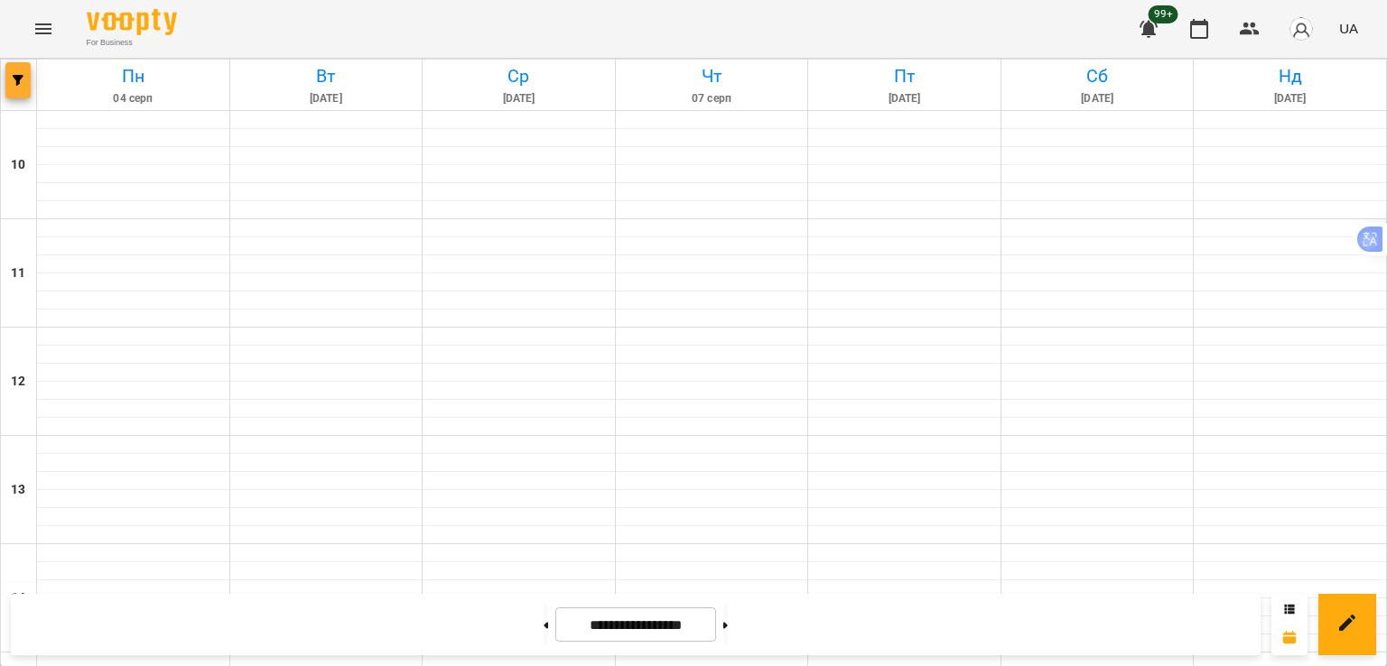
click at [44, 76] on h6 "Пн" at bounding box center [133, 76] width 187 height 28
click at [23, 78] on icon "button" at bounding box center [18, 80] width 11 height 11
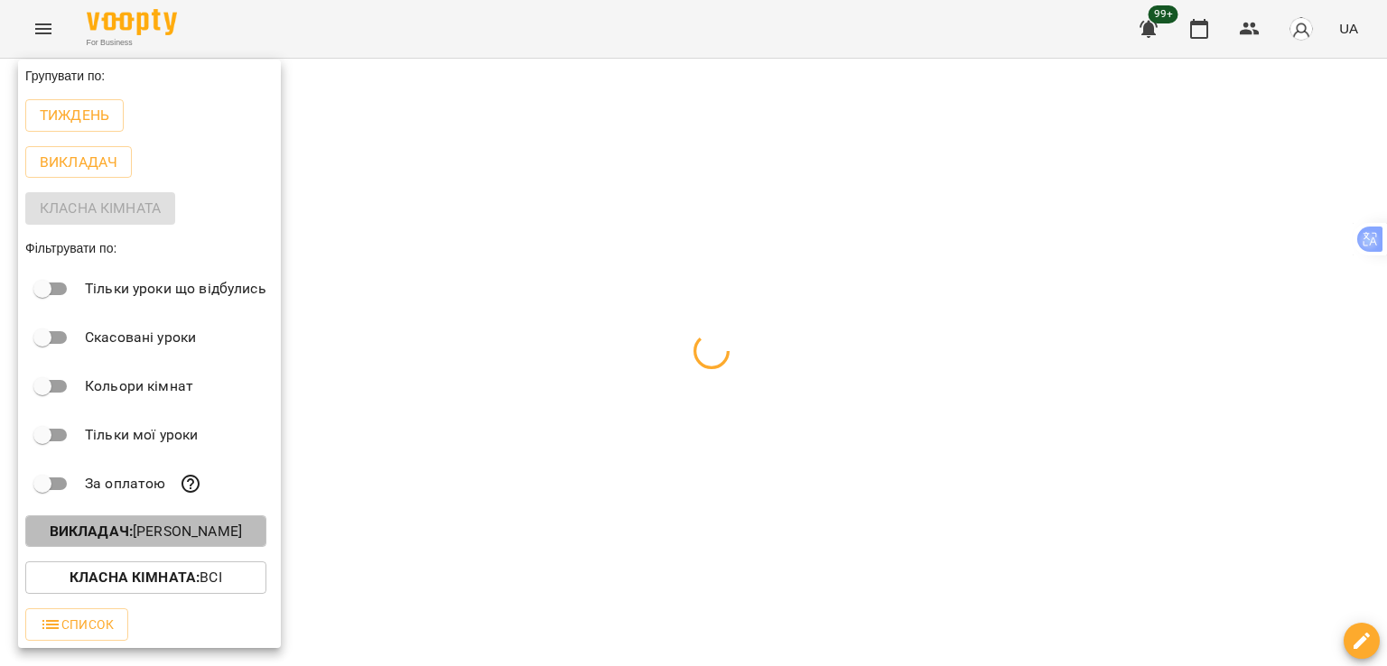
click at [133, 534] on b "Викладач :" at bounding box center [91, 531] width 83 height 17
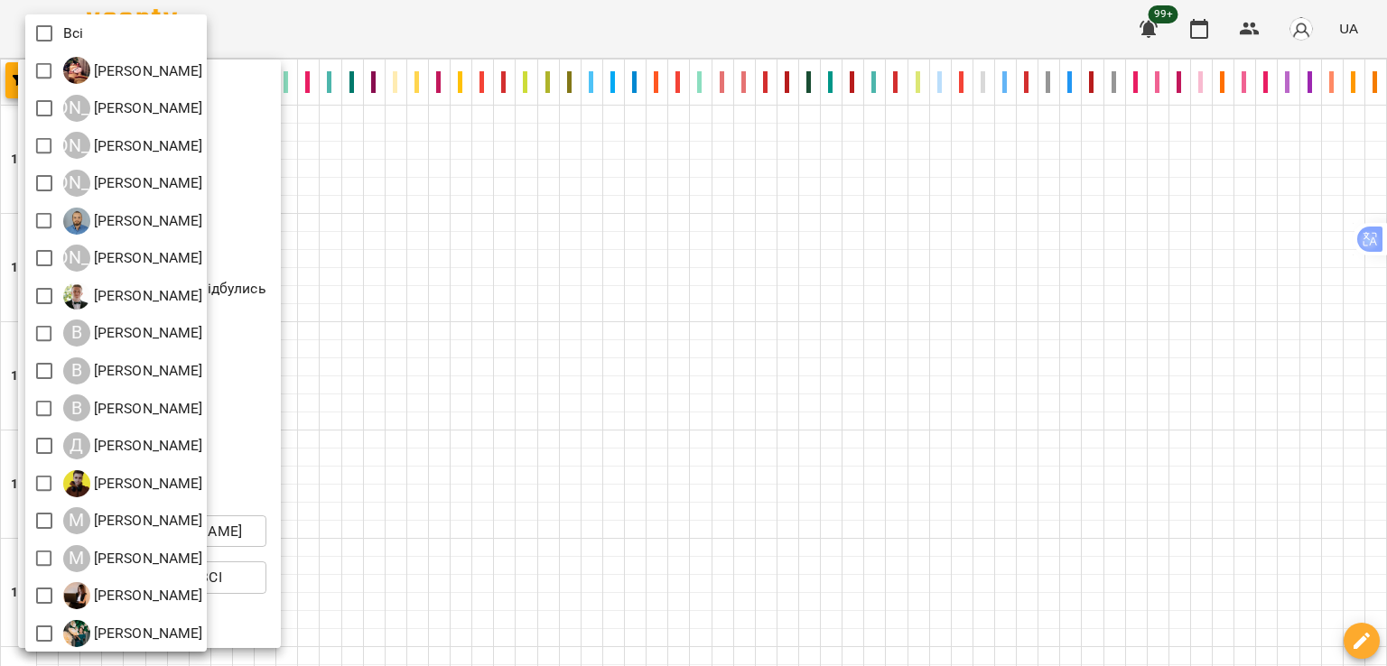
click at [395, 228] on div at bounding box center [693, 333] width 1387 height 666
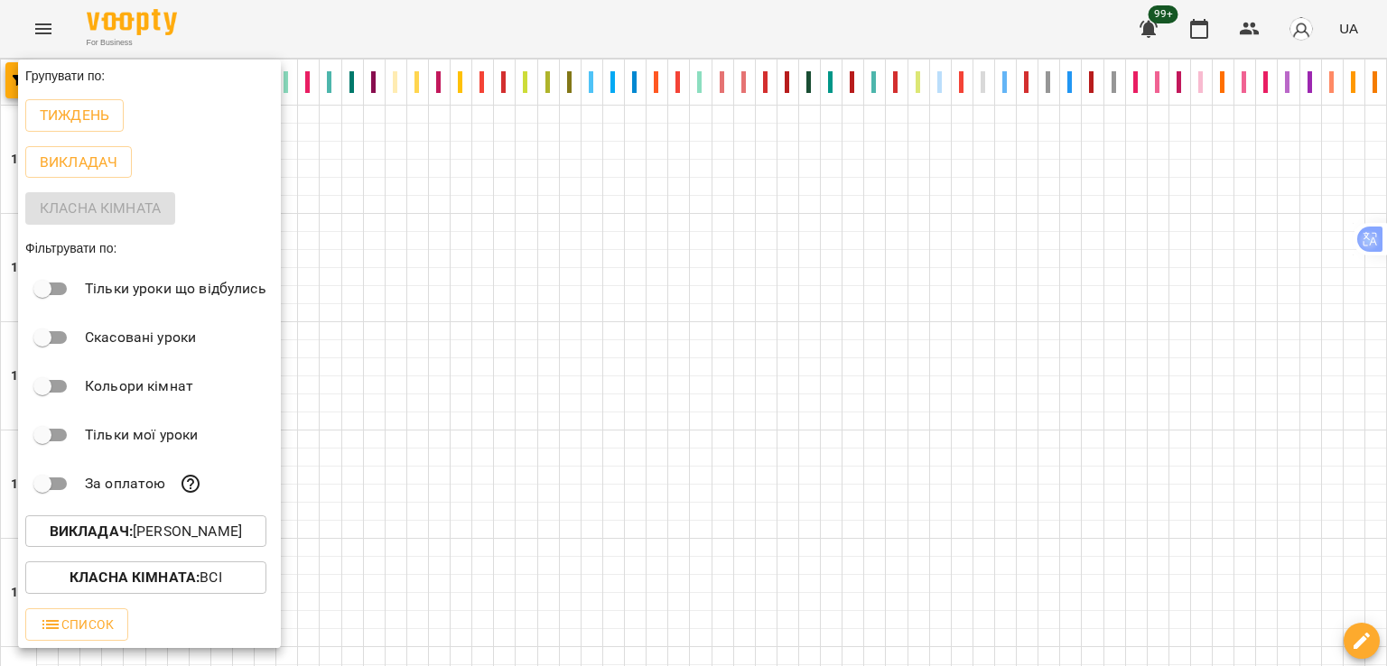
click at [105, 116] on p "Тиждень" at bounding box center [75, 116] width 70 height 22
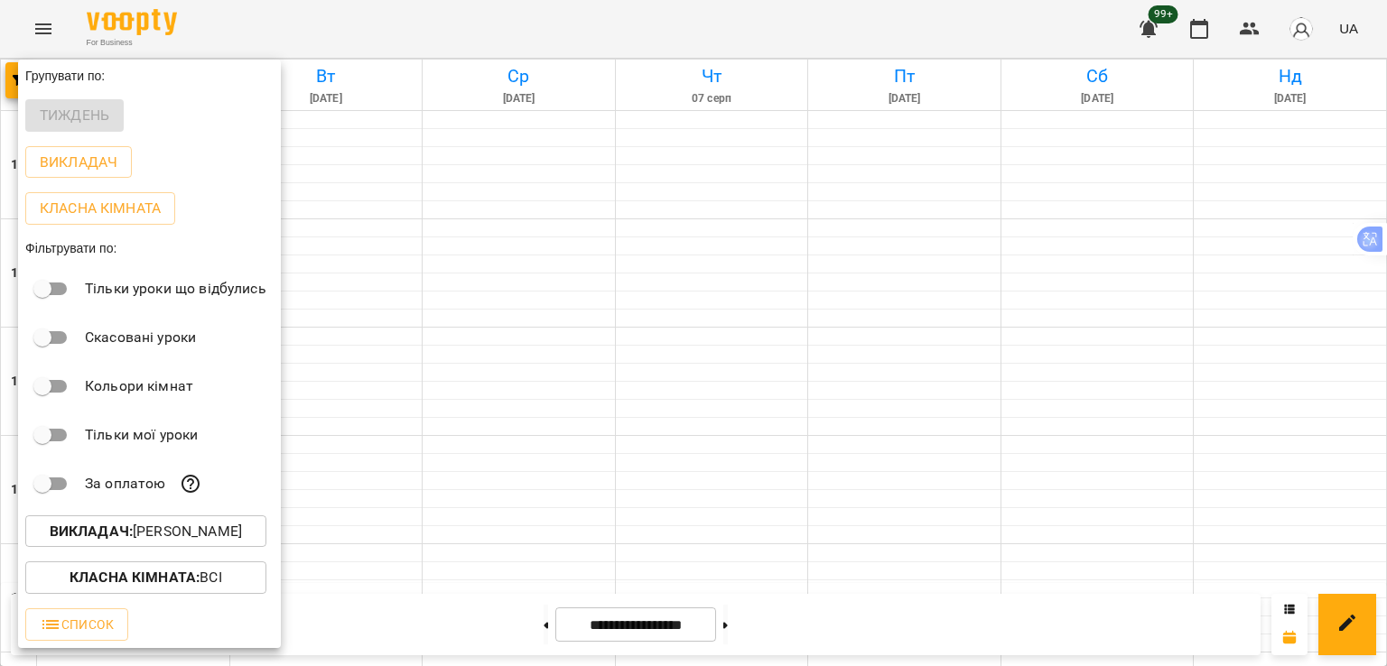
click at [231, 530] on span "Викладач : [PERSON_NAME]" at bounding box center [146, 532] width 212 height 22
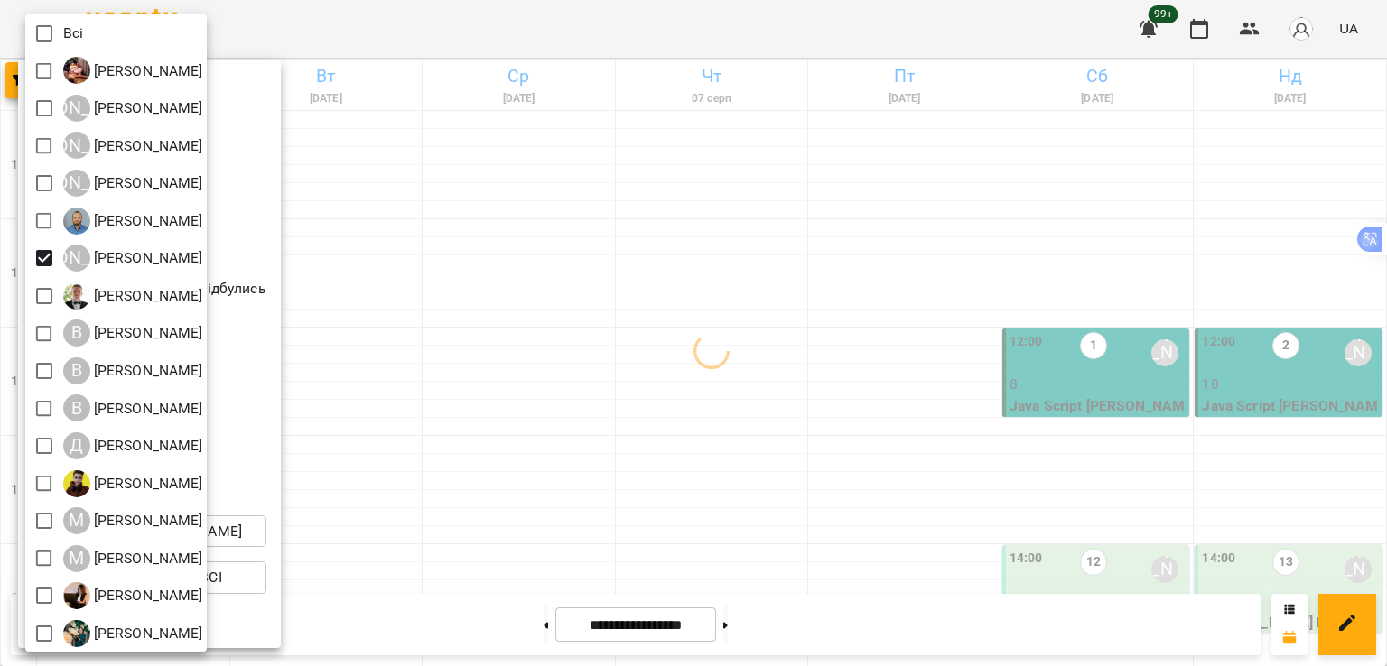
click at [482, 446] on div at bounding box center [693, 333] width 1387 height 666
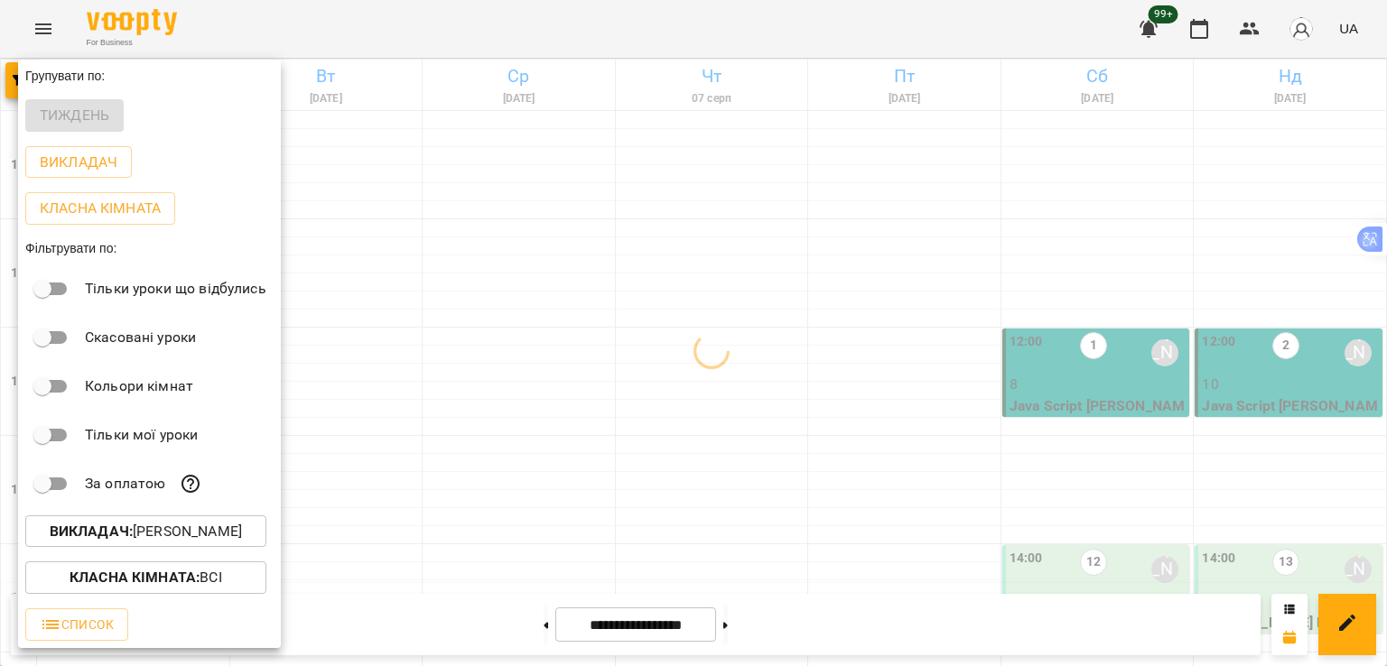
click at [499, 481] on div at bounding box center [693, 333] width 1387 height 666
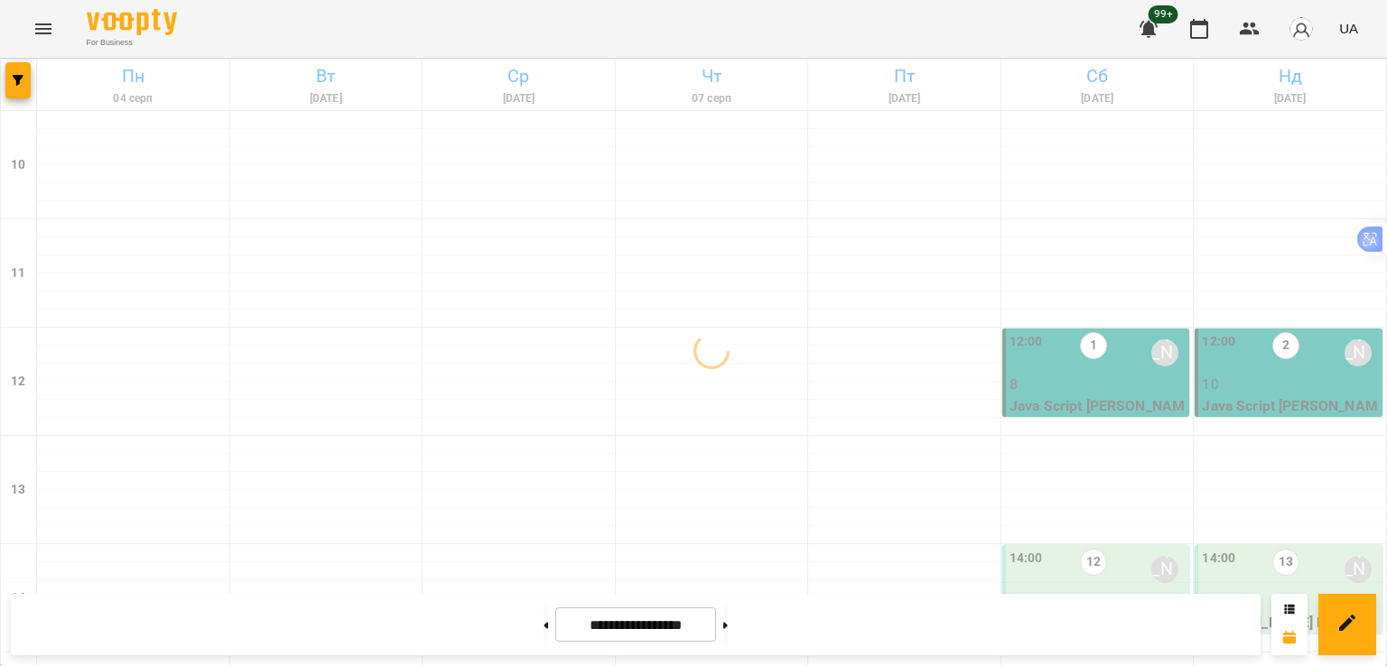
scroll to position [903, 0]
click at [728, 622] on button at bounding box center [725, 625] width 5 height 40
type input "**********"
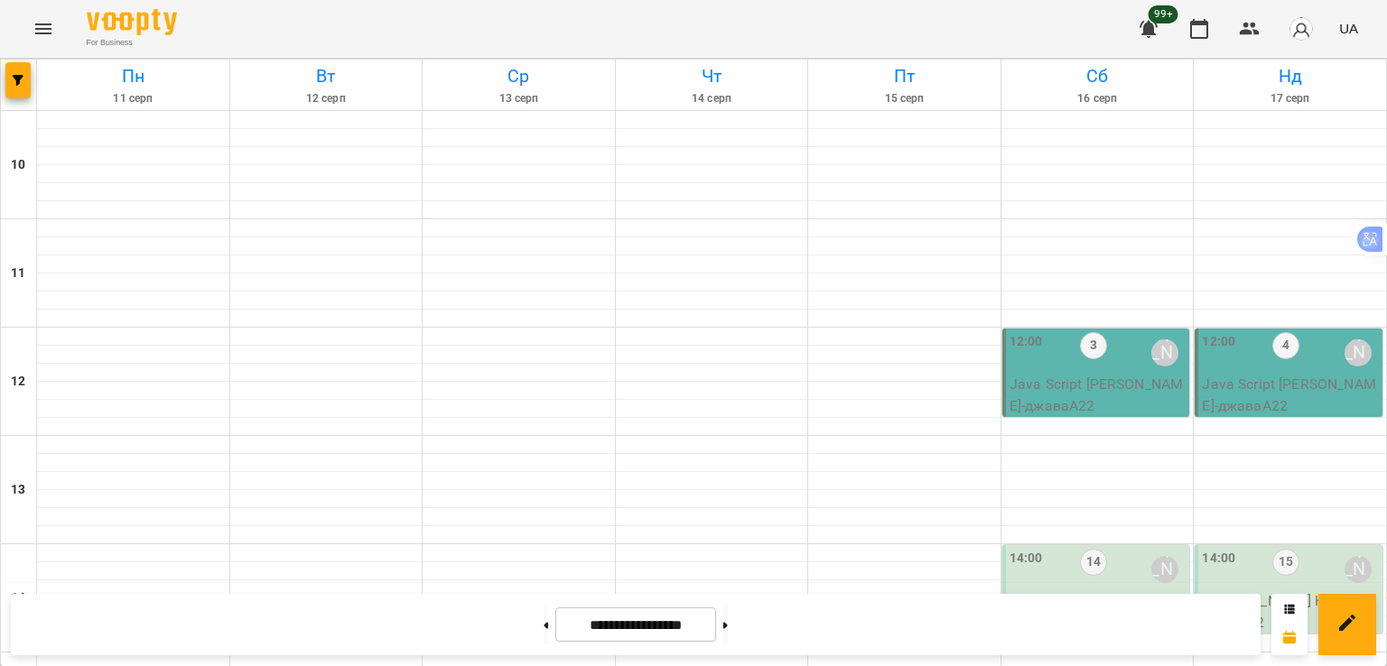
scroll to position [935, 0]
